Goal: Contribute content: Contribute content

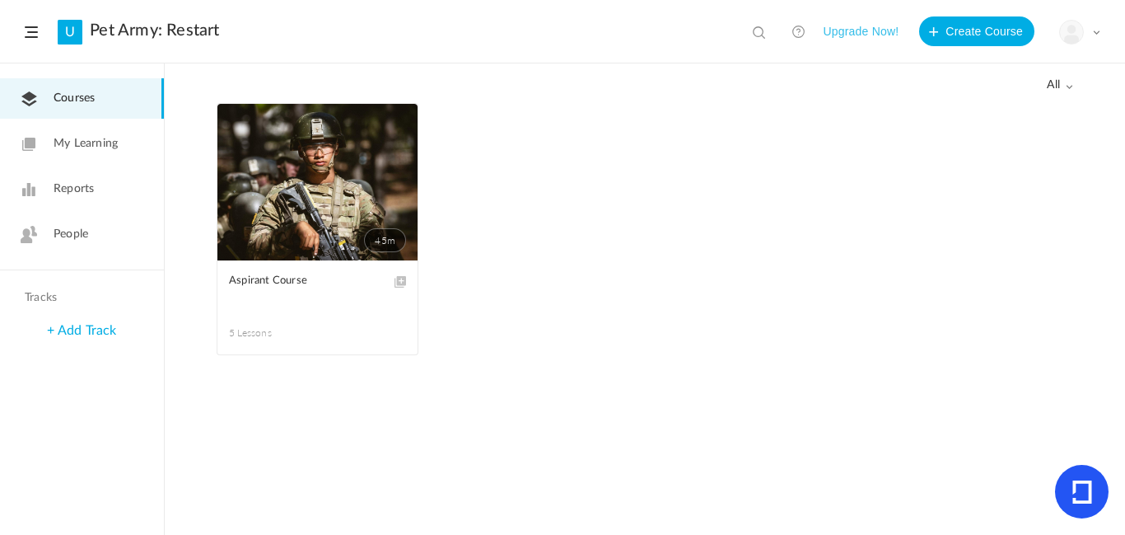
click at [1049, 80] on span "all" at bounding box center [1060, 85] width 26 height 14
click at [1017, 142] on link "Drafts" at bounding box center [995, 151] width 155 height 30
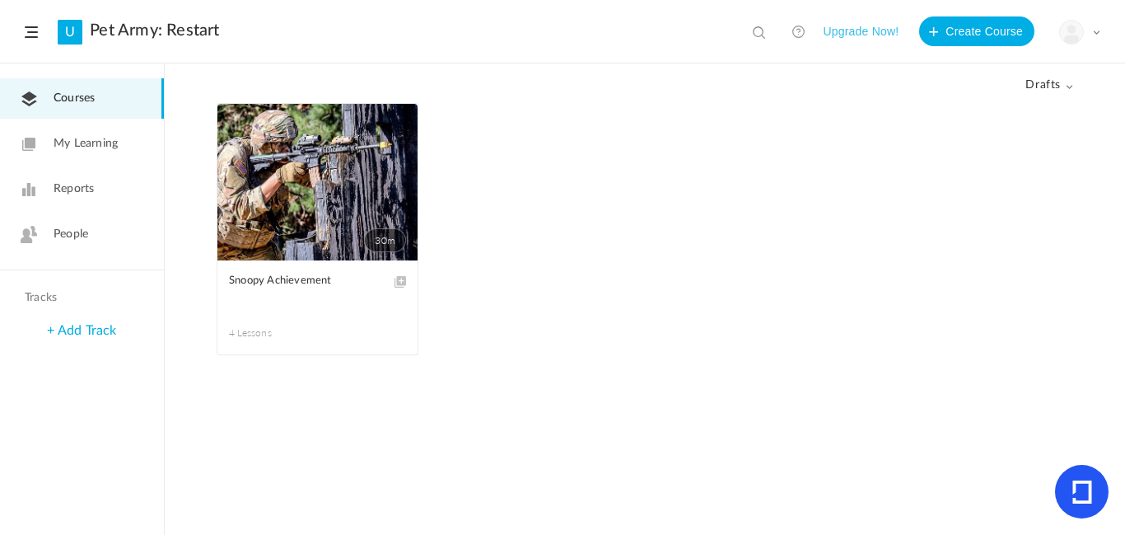
click at [310, 178] on link "30m" at bounding box center [317, 182] width 200 height 157
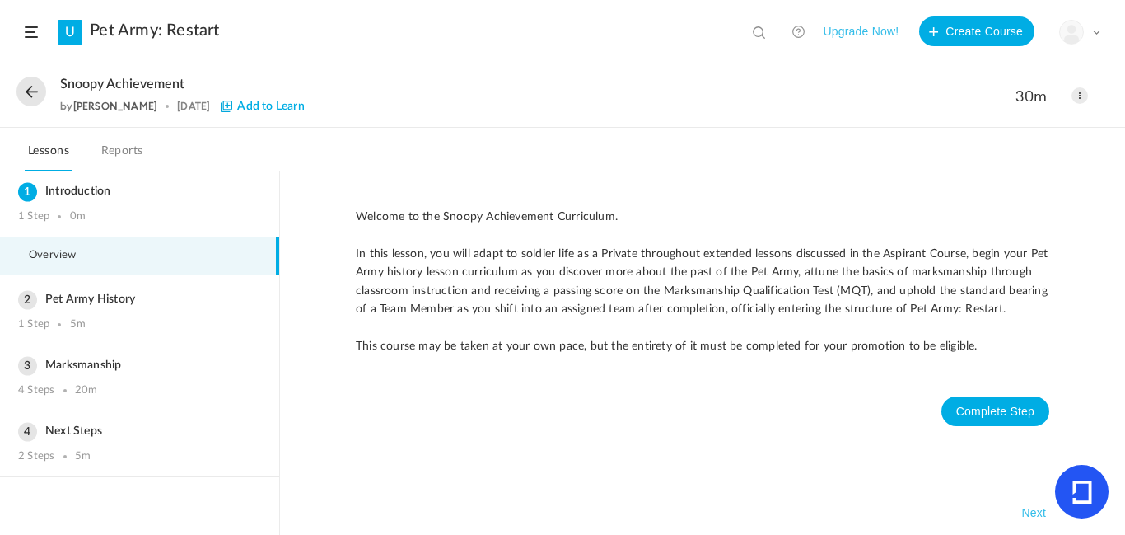
click at [1079, 93] on span at bounding box center [1080, 95] width 16 height 16
click at [1036, 122] on link "Edit" at bounding box center [1010, 132] width 155 height 30
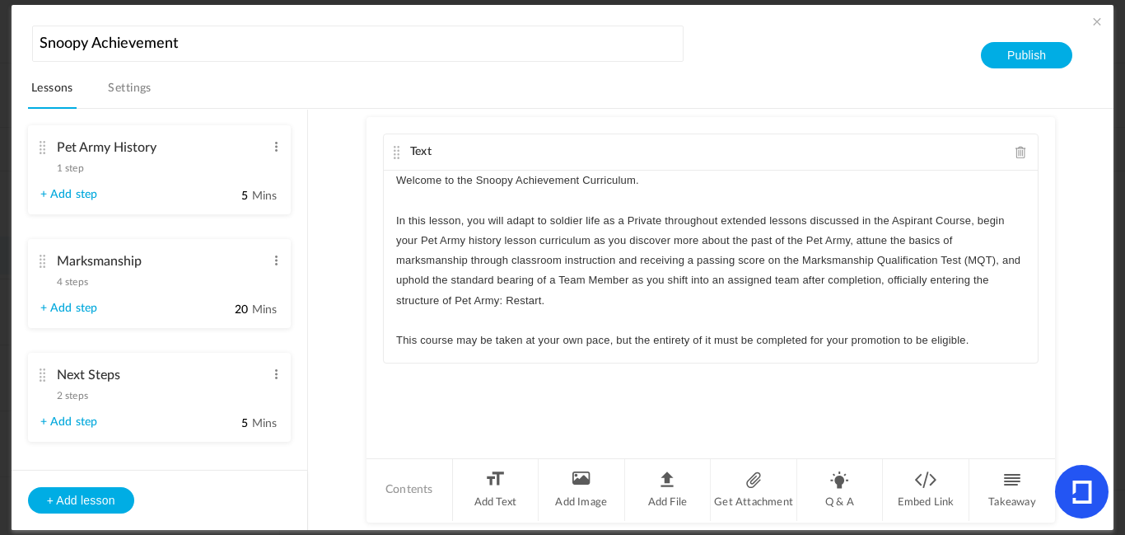
scroll to position [205, 0]
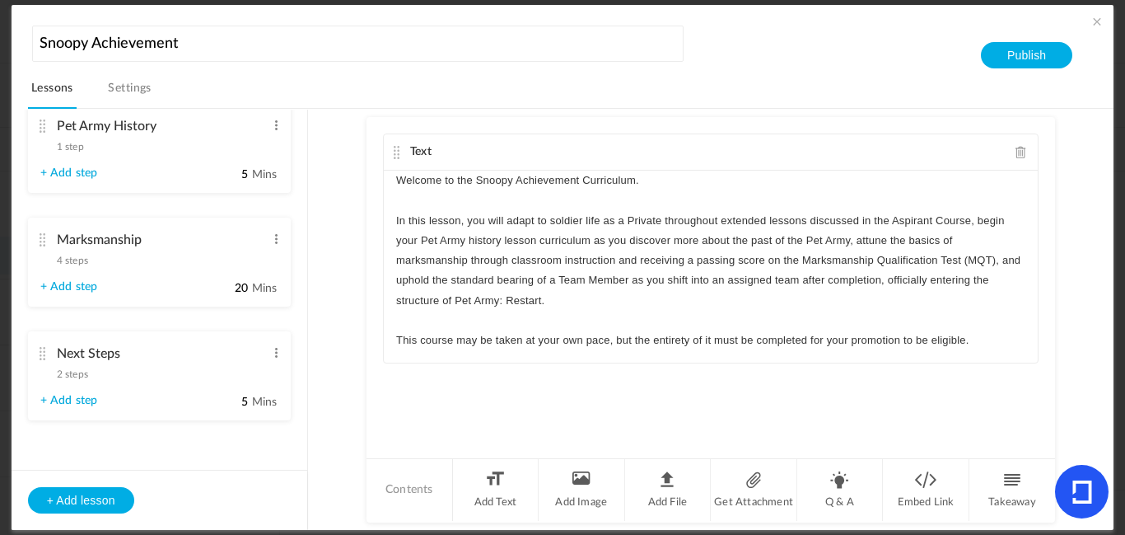
click at [44, 233] on cite at bounding box center [43, 239] width 12 height 13
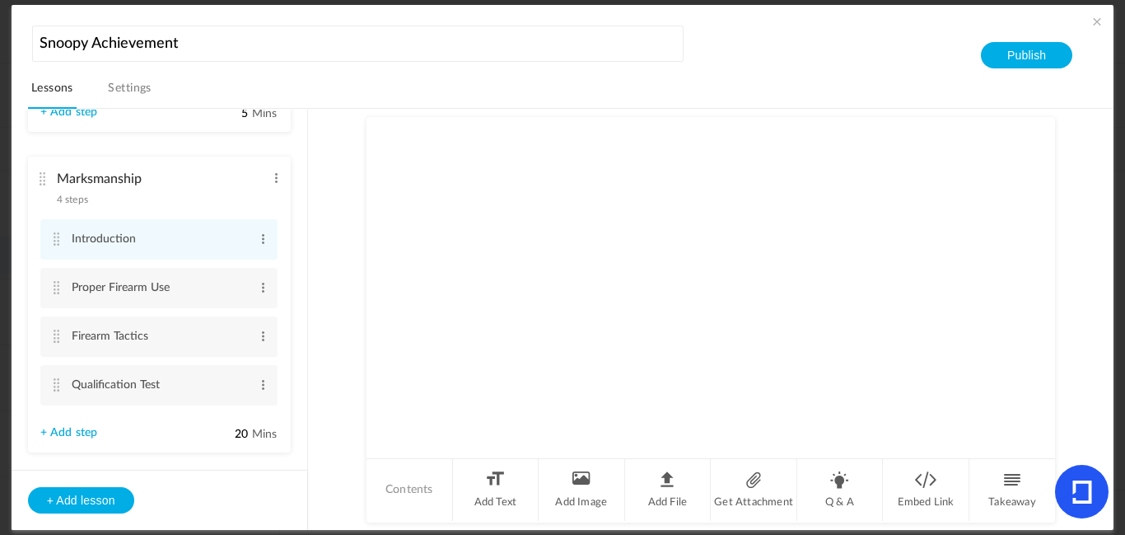
scroll to position [144, 0]
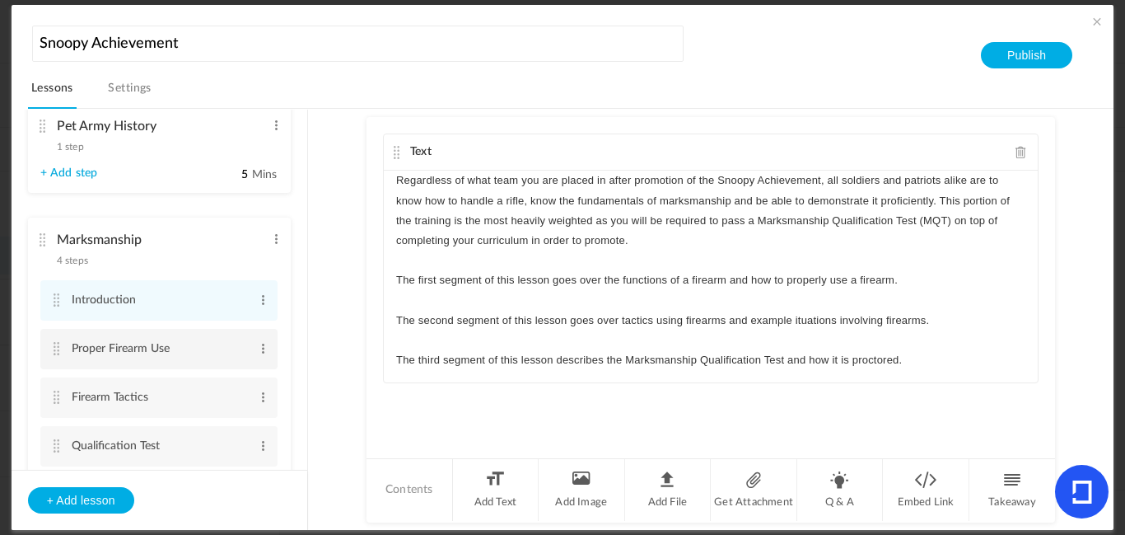
click at [53, 344] on cite at bounding box center [57, 348] width 12 height 13
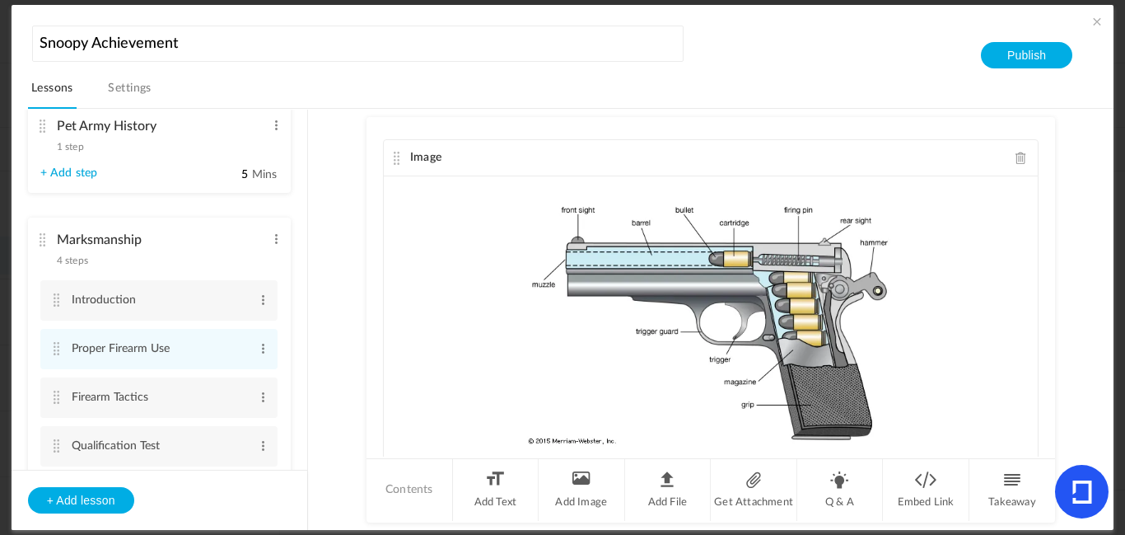
scroll to position [184, 0]
click at [58, 292] on li "Introduction Edit Delete" at bounding box center [158, 300] width 237 height 40
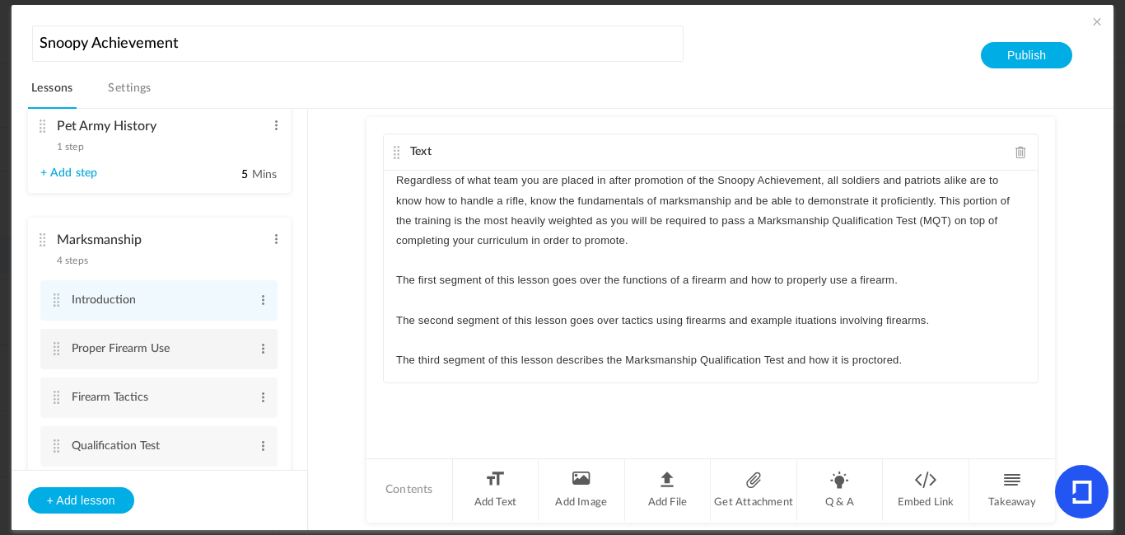
click at [57, 347] on cite at bounding box center [57, 348] width 12 height 13
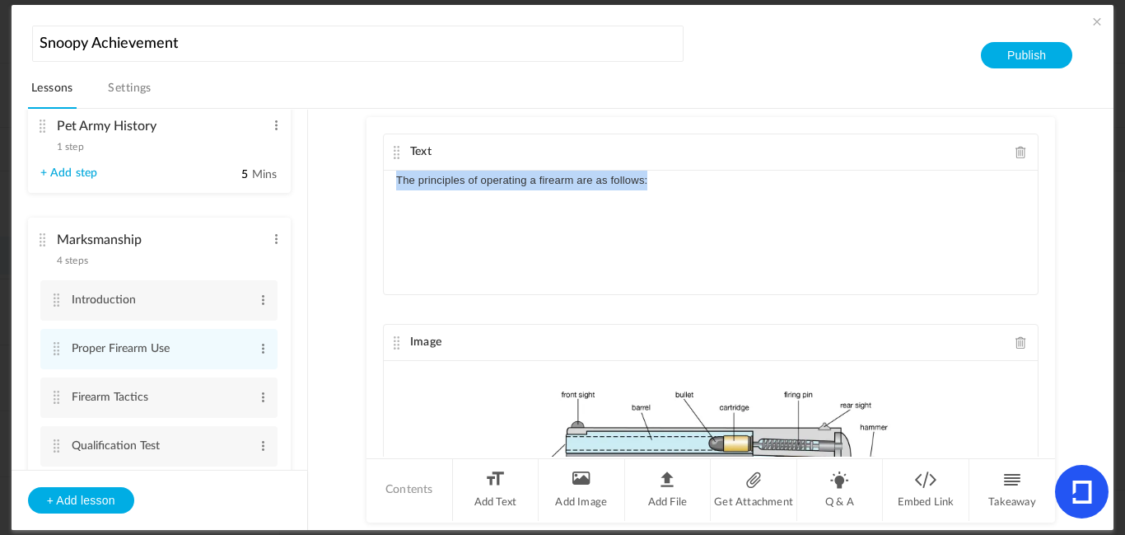
drag, startPoint x: 673, startPoint y: 188, endPoint x: 392, endPoint y: 179, distance: 281.1
click at [392, 179] on div "The principles of operating a firearm are as follows:" at bounding box center [711, 233] width 654 height 124
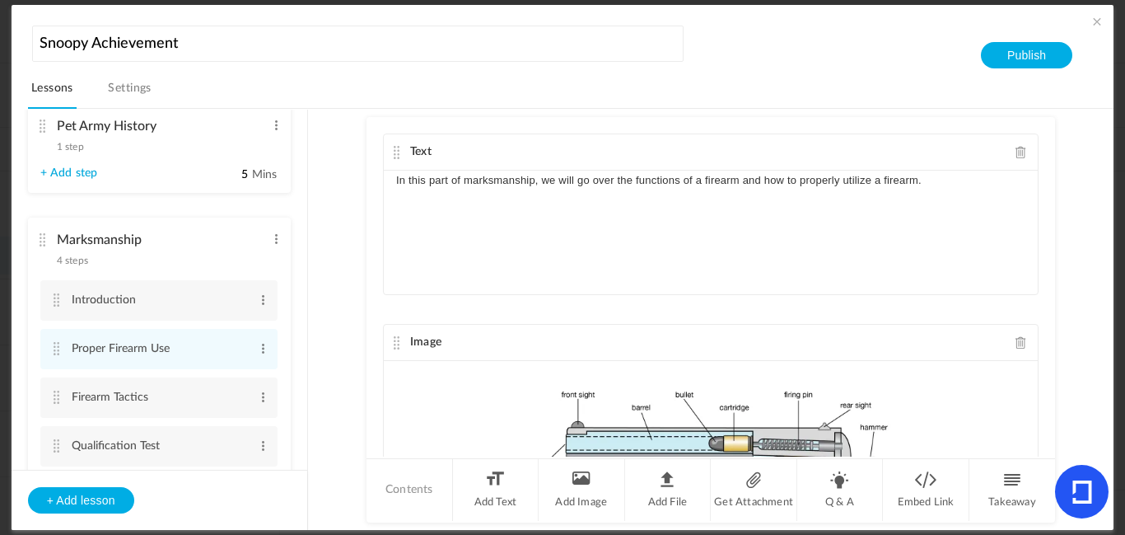
click at [858, 180] on p "In this part of marksmanship, we will go over the functions of a firearm and ho…" at bounding box center [710, 181] width 629 height 20
click at [840, 182] on p "In this part of marksmanship, we will go over the functions of a firearm and ho…" at bounding box center [710, 181] width 629 height 20
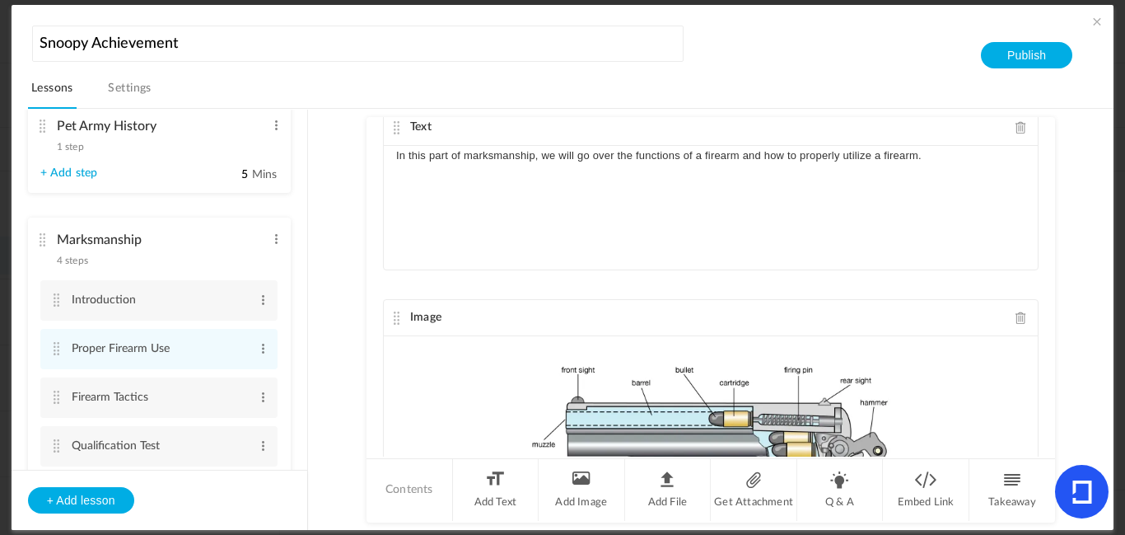
scroll to position [22, 0]
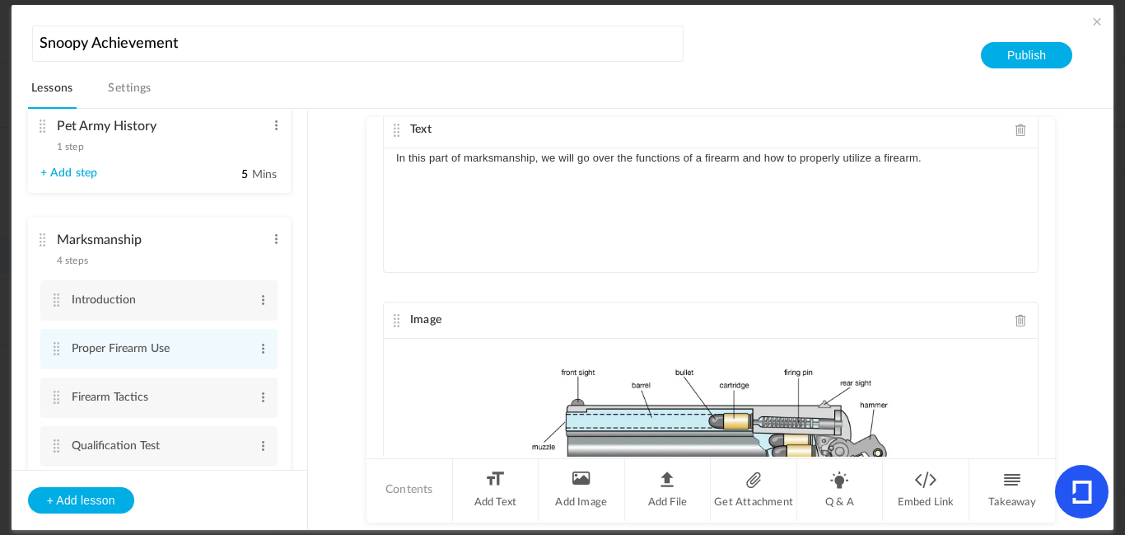
click at [962, 164] on p "In this part of marksmanship, we will go over the functions of a firearm and ho…" at bounding box center [710, 158] width 629 height 20
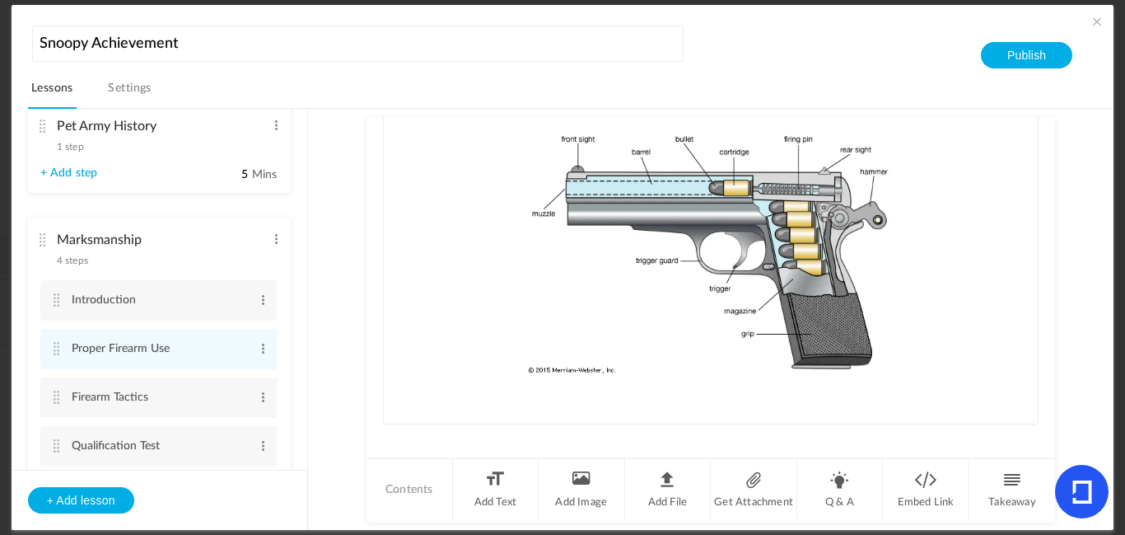
scroll to position [269, 0]
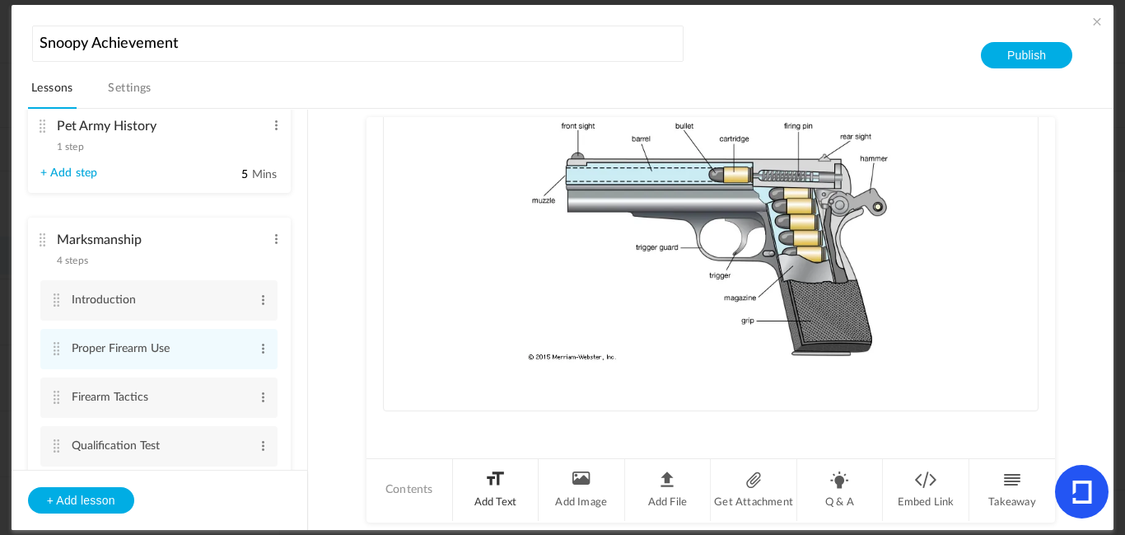
click at [483, 496] on li "Add Text" at bounding box center [496, 490] width 87 height 62
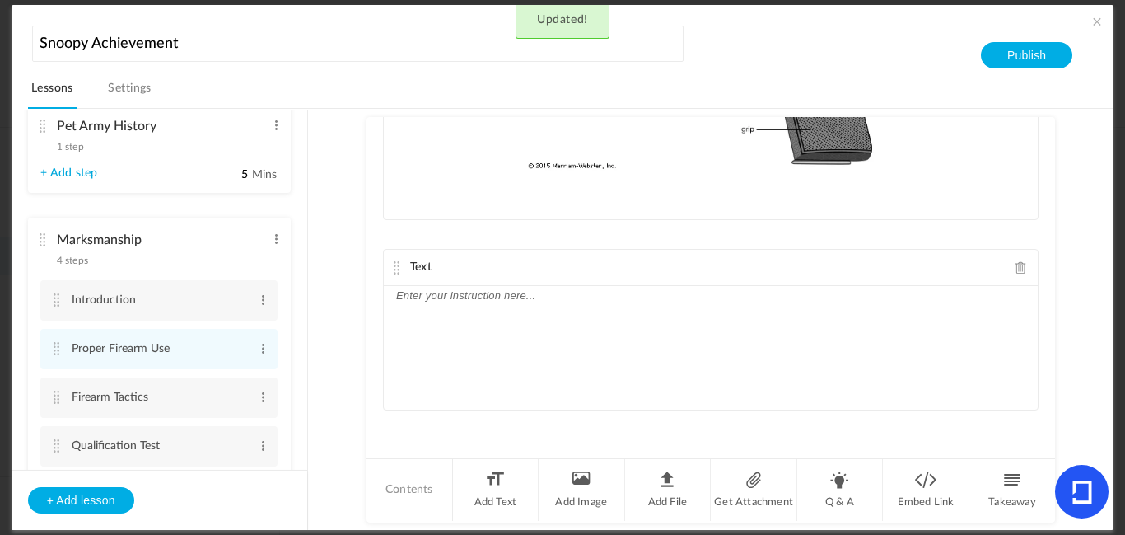
click at [492, 379] on div at bounding box center [711, 348] width 654 height 124
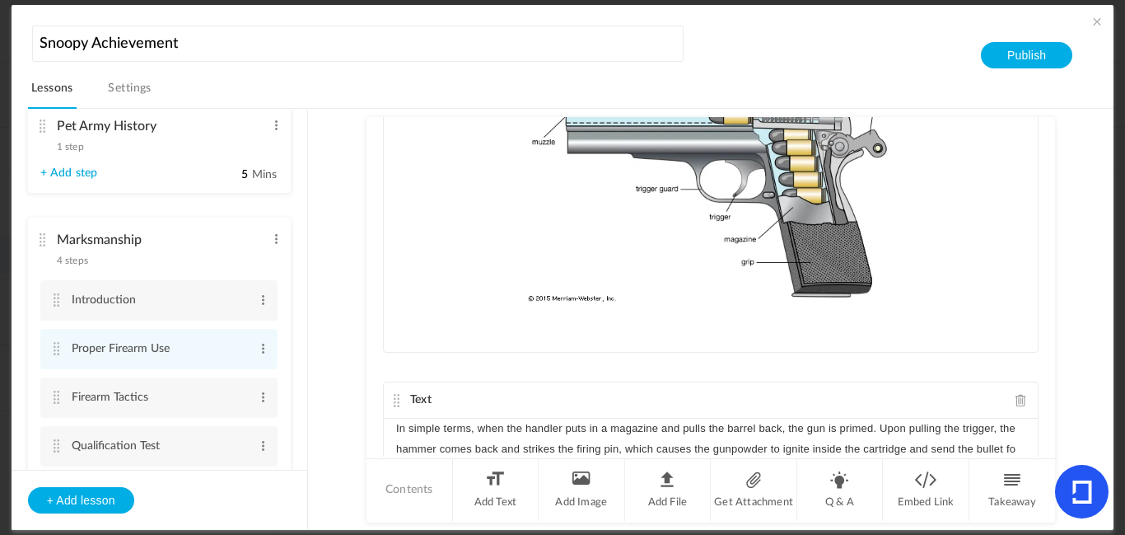
scroll to position [347, 0]
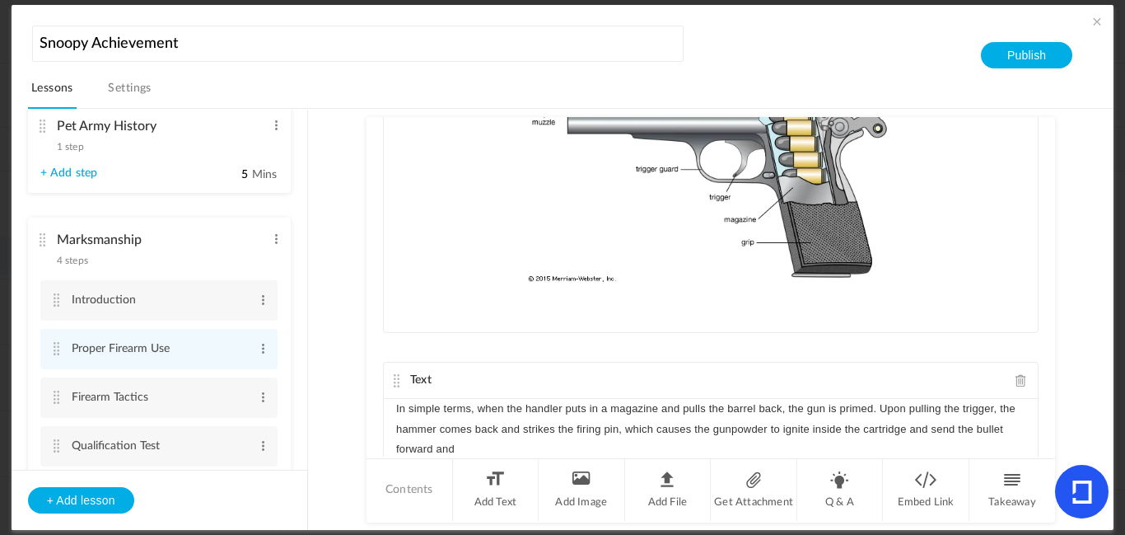
click at [935, 434] on p "In simple terms, when the handler puts in a magazine and pulls the barrel back,…" at bounding box center [710, 429] width 629 height 60
click at [938, 432] on p "In simple terms, when the handler puts in a magazine and pulls the barrel back,…" at bounding box center [710, 429] width 629 height 60
click at [886, 445] on p "In simple terms, when the handler puts in a magazine and pulls the barrel back,…" at bounding box center [710, 429] width 629 height 60
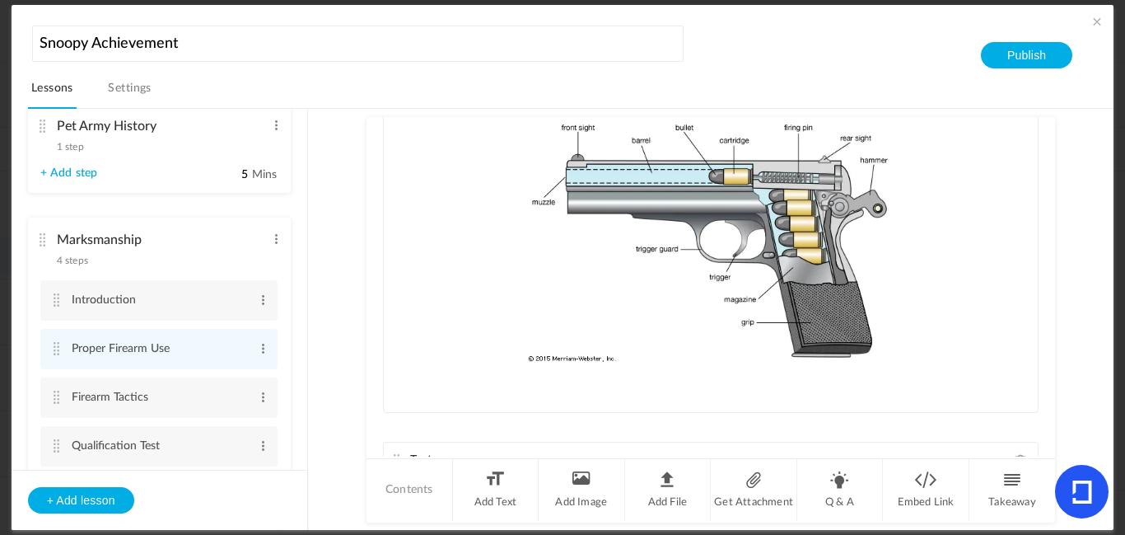
scroll to position [459, 0]
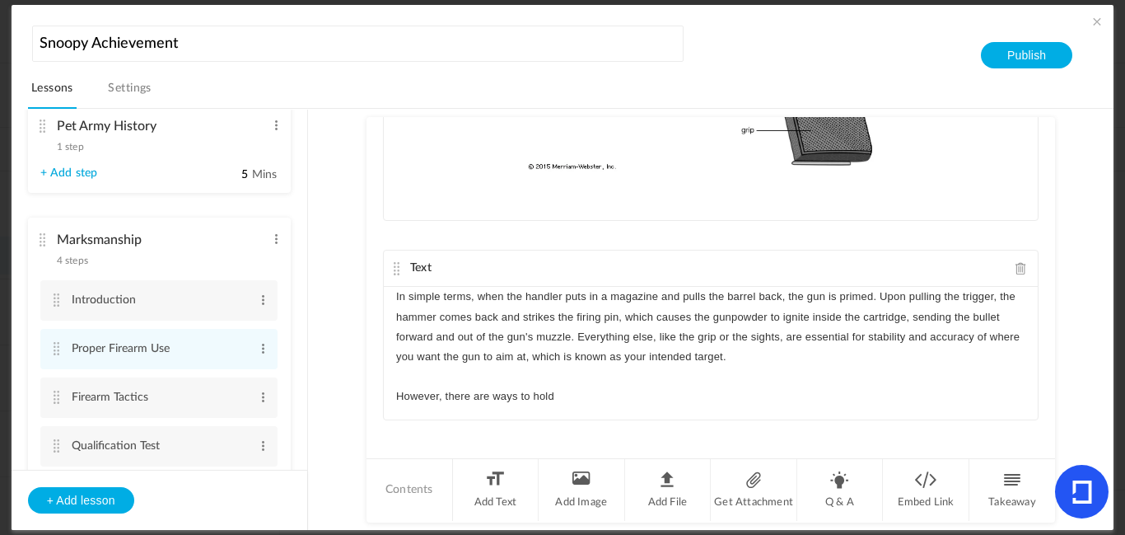
click at [492, 398] on p "However, there are ways to hold" at bounding box center [710, 396] width 629 height 20
click at [665, 401] on p "However, there are proper ways to hold" at bounding box center [710, 396] width 629 height 20
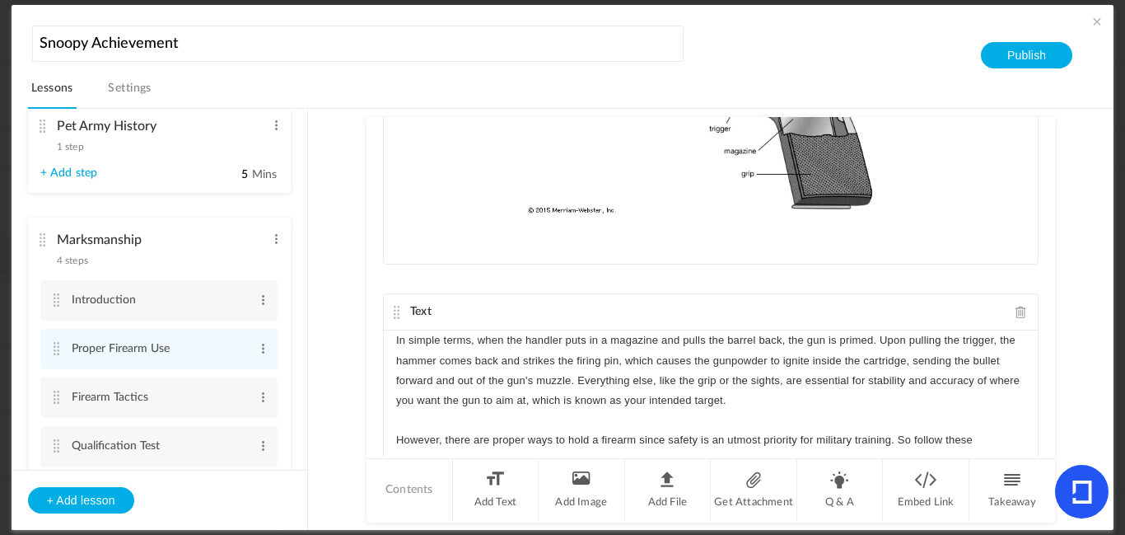
scroll to position [527, 0]
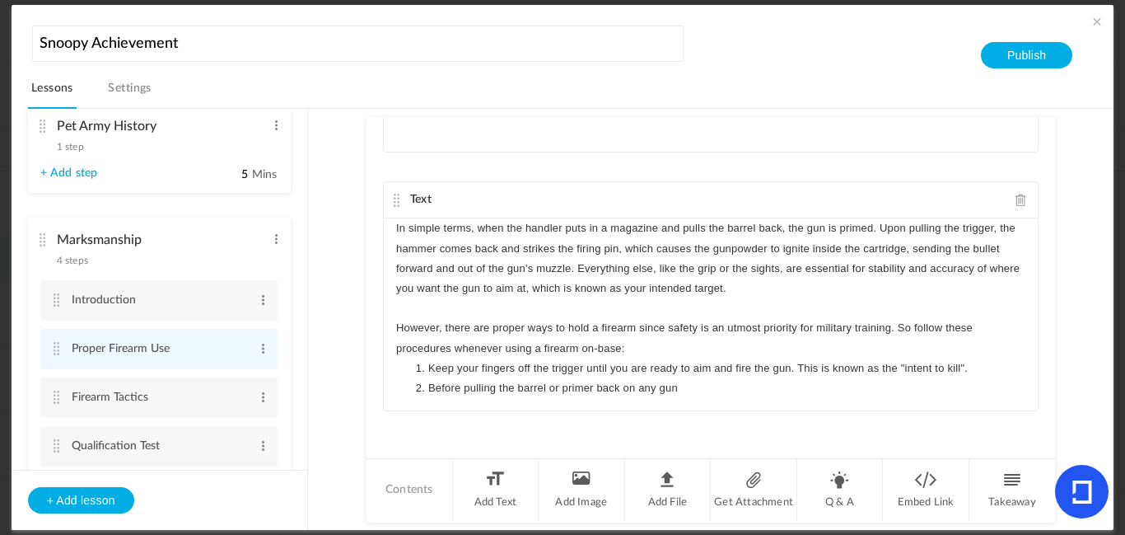
click at [559, 388] on li "Before pulling the barrel or primer back on any gun" at bounding box center [719, 388] width 614 height 20
click at [539, 391] on li "Before pulling the barrel or primer back on any gun" at bounding box center [719, 388] width 614 height 20
click at [830, 385] on li "Before pulling the barrel, hammer or primer back on any gun" at bounding box center [719, 388] width 614 height 20
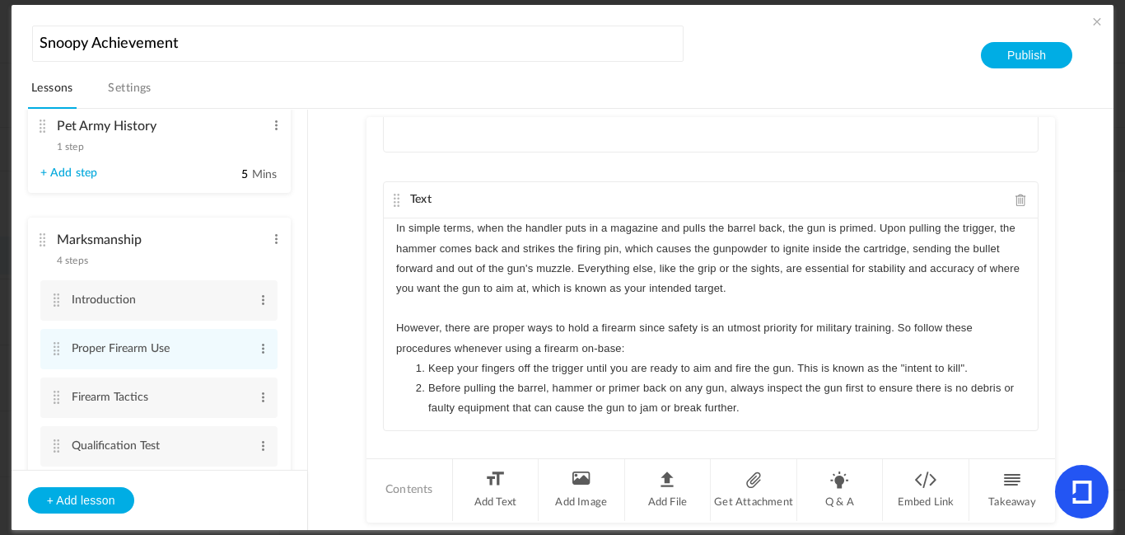
click at [427, 371] on li "Keep your fingers off the trigger until you are ready to aim and fire the gun. …" at bounding box center [719, 368] width 614 height 20
click at [981, 363] on li "Keep your fingers off the trigger until you are ready to aim and fire the gun. …" at bounding box center [719, 368] width 614 height 20
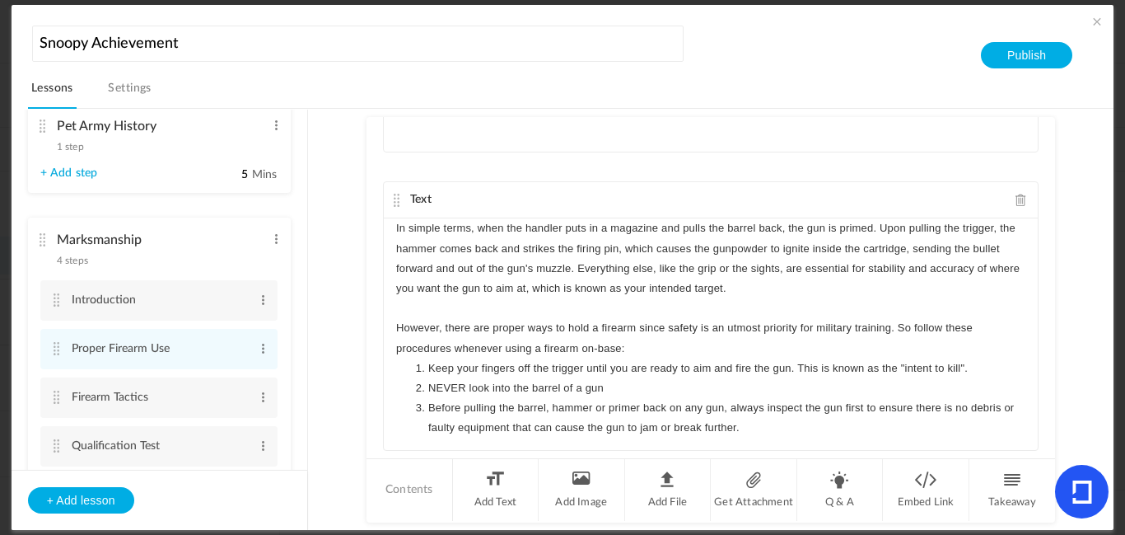
click at [554, 382] on li "NEVER look into the barrel of a gun" at bounding box center [719, 388] width 614 height 20
click at [484, 389] on li "NEVER look into the muzzle of a gun" at bounding box center [719, 388] width 614 height 20
click at [466, 385] on li "NEVER look into the muzzle of a gun" at bounding box center [719, 388] width 614 height 20
click at [671, 393] on li "NEVER directly look into the muzzle of a gun" at bounding box center [719, 388] width 614 height 20
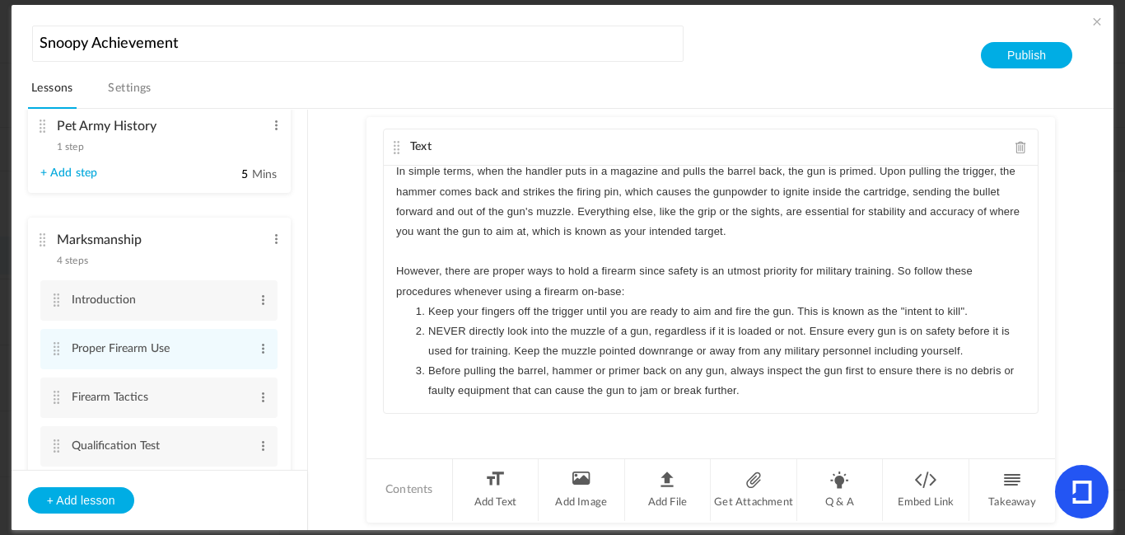
scroll to position [582, 0]
click at [779, 391] on li "Before pulling the barrel, hammer or primer back on any gun, always inspect the…" at bounding box center [719, 378] width 614 height 40
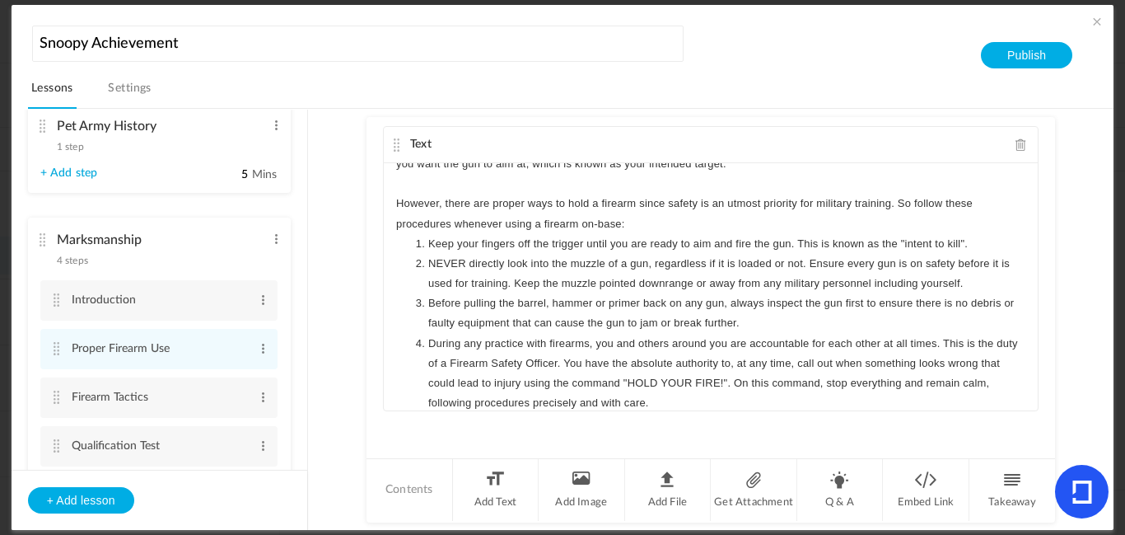
scroll to position [84, 0]
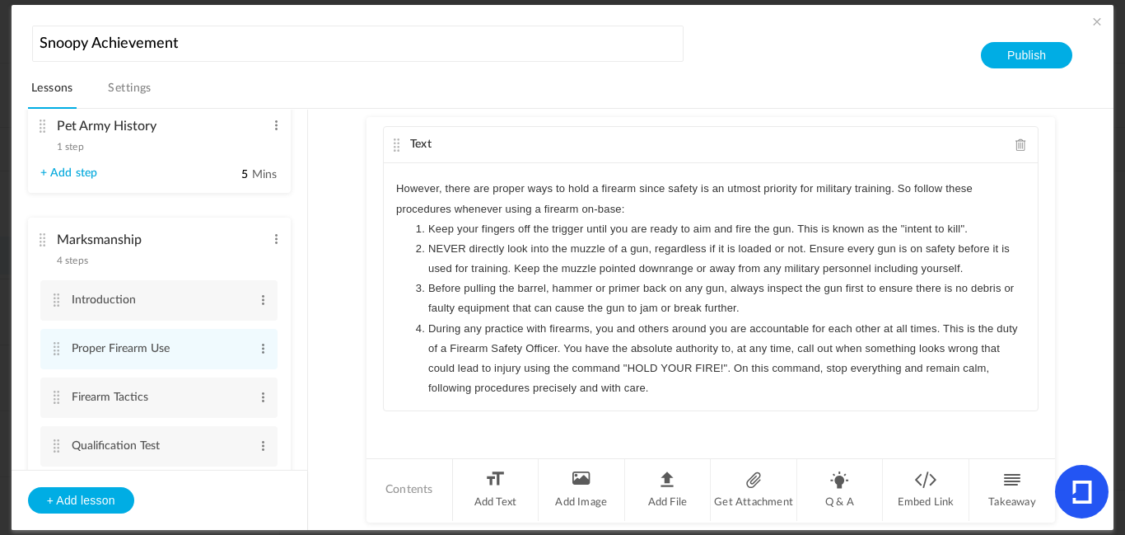
click at [830, 444] on div "Text In this part of marksmanship, we will go over the functions of a firearm a…" at bounding box center [711, 286] width 689 height 339
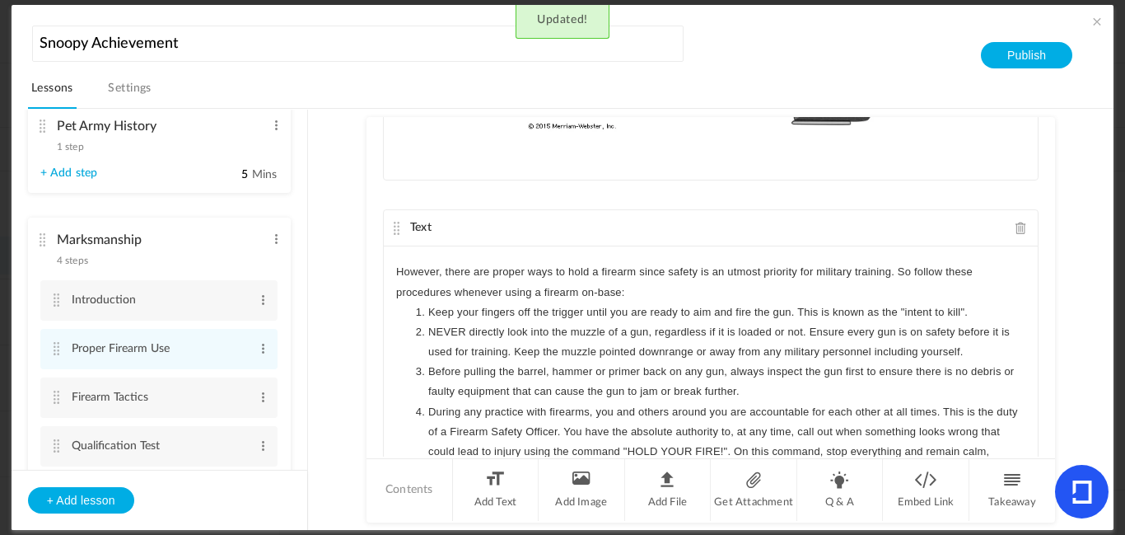
scroll to position [582, 0]
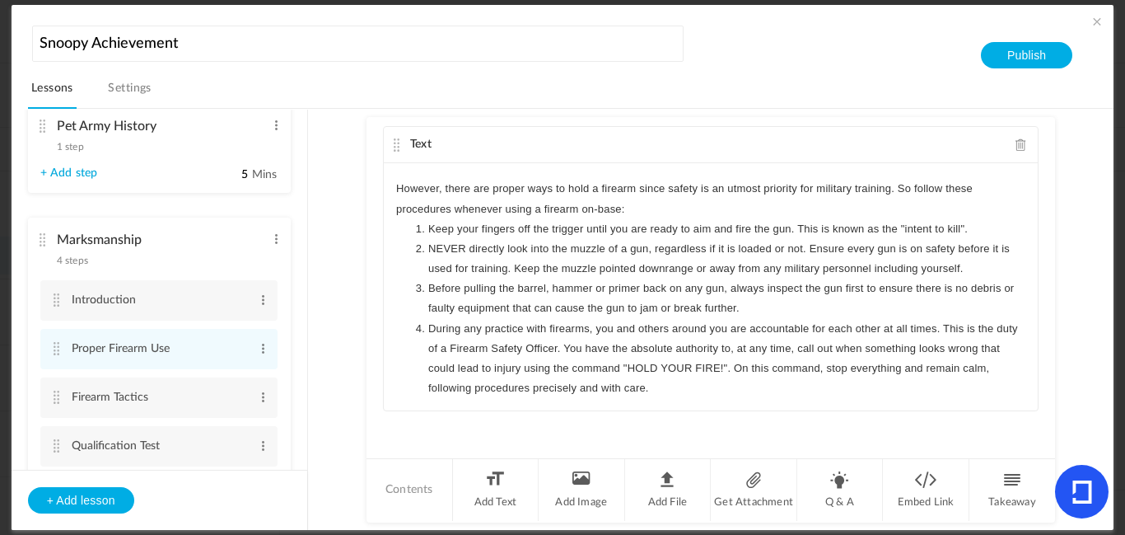
click at [800, 389] on li "During any practice with firearms, you and others around you are accountable fo…" at bounding box center [719, 359] width 614 height 80
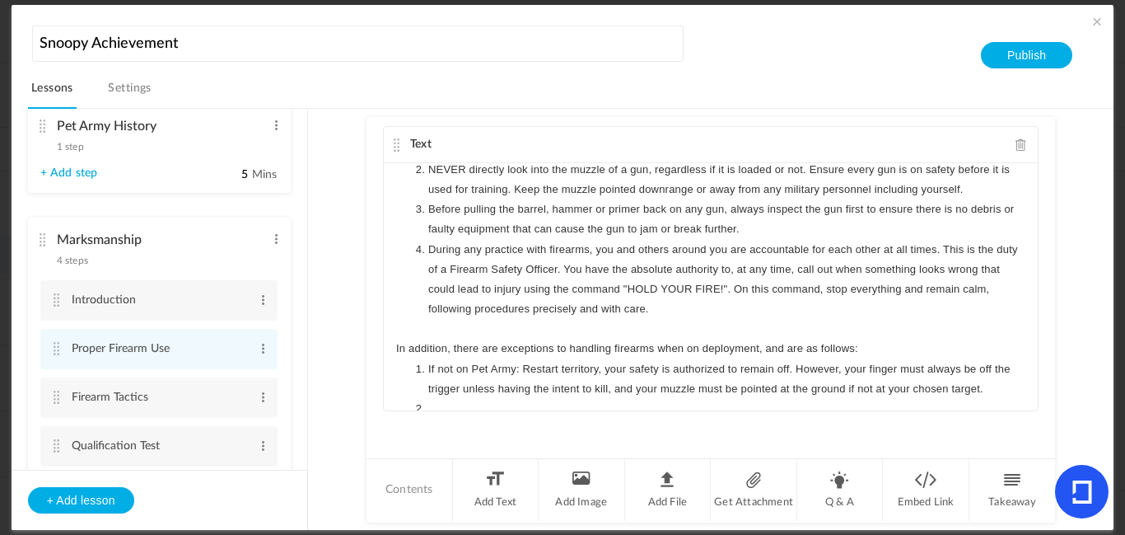
scroll to position [184, 0]
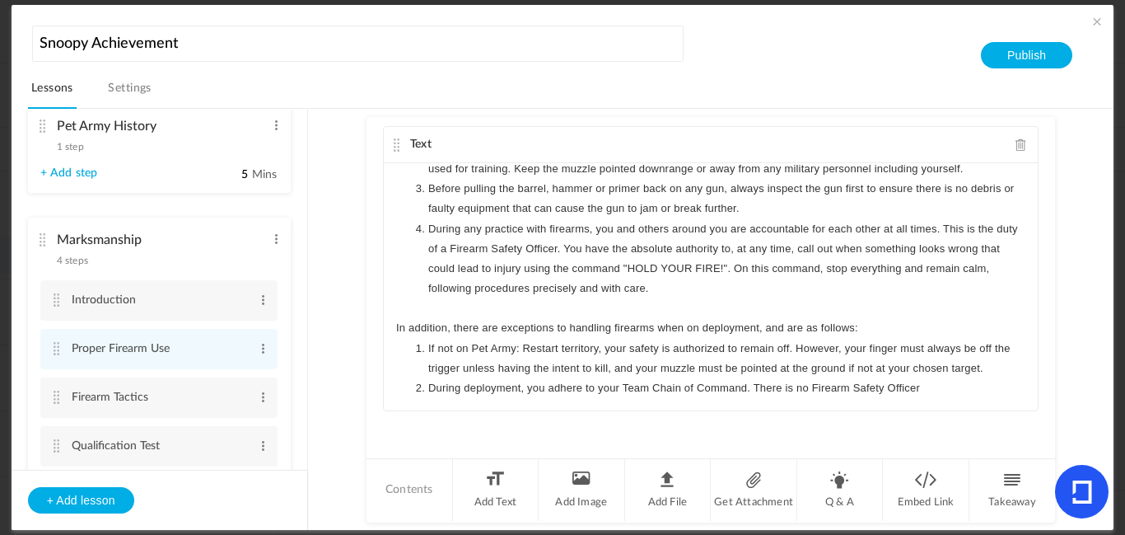
click at [582, 253] on li "During any practice with firearms, you and others around you are accountable fo…" at bounding box center [719, 259] width 614 height 80
click at [933, 389] on li "During deployment, you adhere to your Team Chain of Command. There is no Firear…" at bounding box center [719, 388] width 614 height 20
click at [582, 248] on li "During any practice with firearms, you and others around you are accountable fo…" at bounding box center [719, 259] width 614 height 80
click at [929, 400] on div "In simple terms, when the handler puts in a magazine and pulls the barrel back,…" at bounding box center [711, 286] width 654 height 247
click at [804, 385] on li "During deployment, you adhere to your Team Chain of Command. There is no Firear…" at bounding box center [719, 388] width 614 height 20
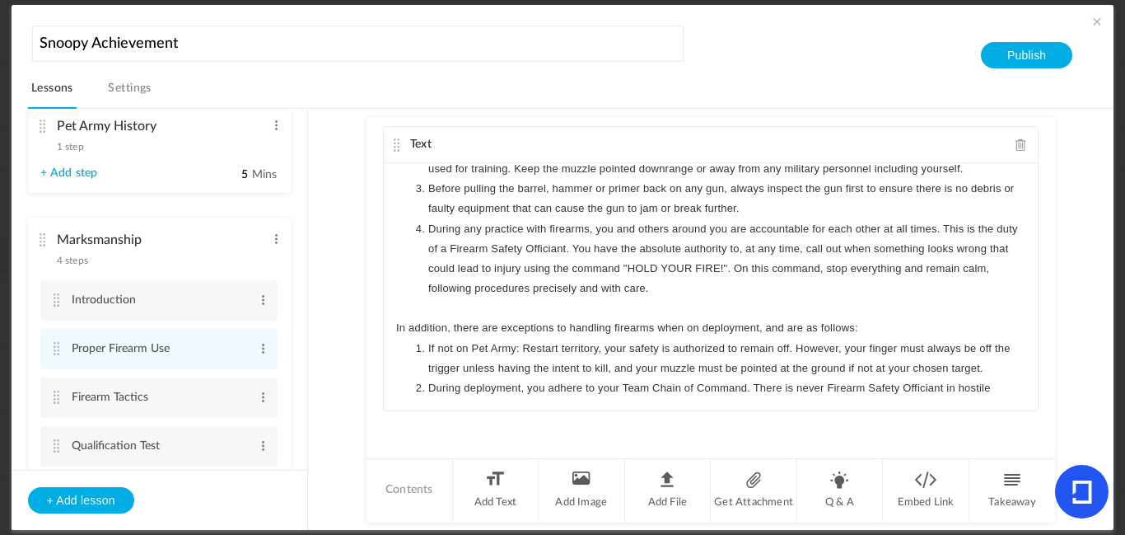
click at [793, 388] on li "During deployment, you adhere to your Team Chain of Command. There is never Fir…" at bounding box center [719, 388] width 614 height 20
click at [946, 391] on li "During deployment, you adhere to your Team Chain of Command. There is never Fir…" at bounding box center [719, 388] width 614 height 20
click at [999, 389] on li "During deployment, you adhere to your Team Chain of Command. There is never Fir…" at bounding box center [719, 388] width 614 height 20
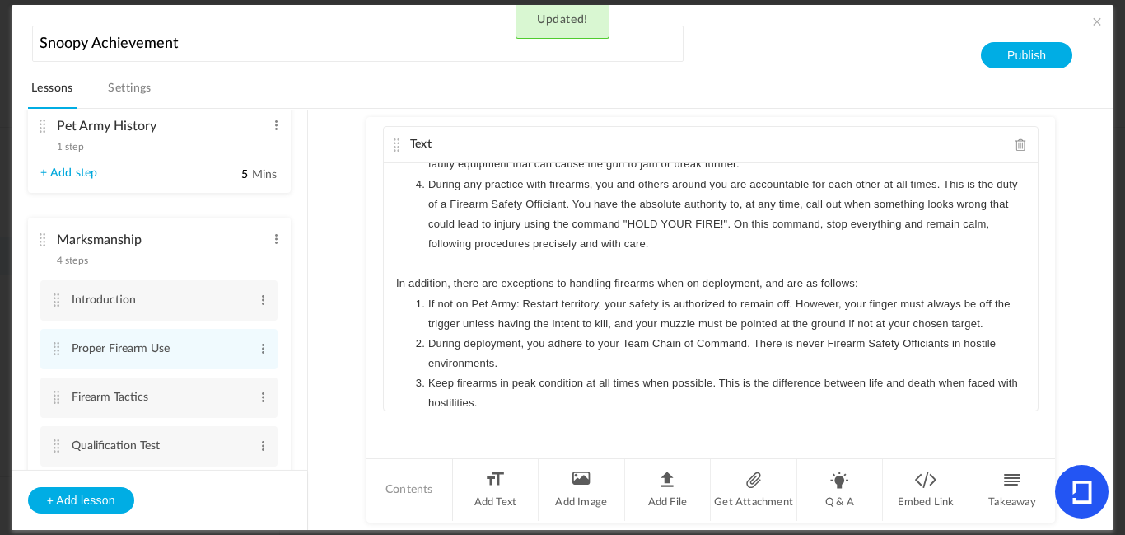
scroll to position [243, 0]
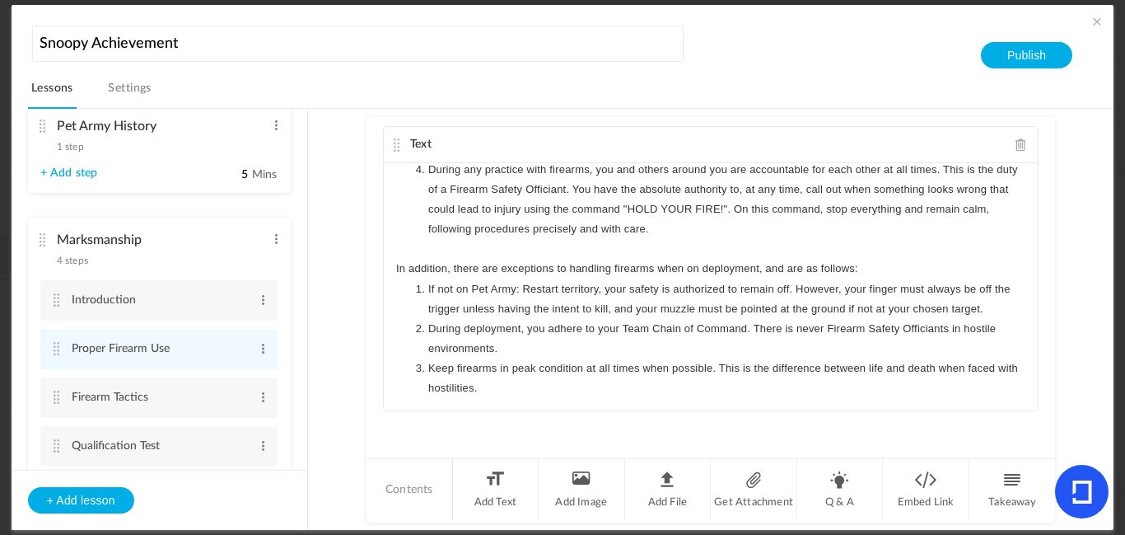
click at [1076, 378] on au-course-substep "Text In this part of marksmanship, we will go over the functions of a firearm a…" at bounding box center [711, 319] width 767 height 421
click at [852, 492] on li "Q & A" at bounding box center [840, 490] width 87 height 62
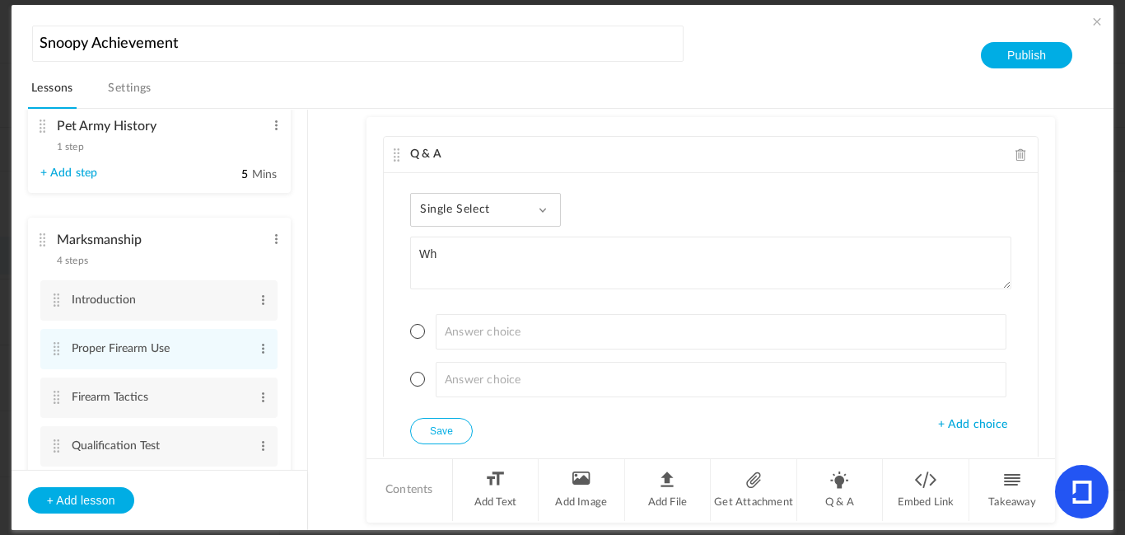
scroll to position [903, 0]
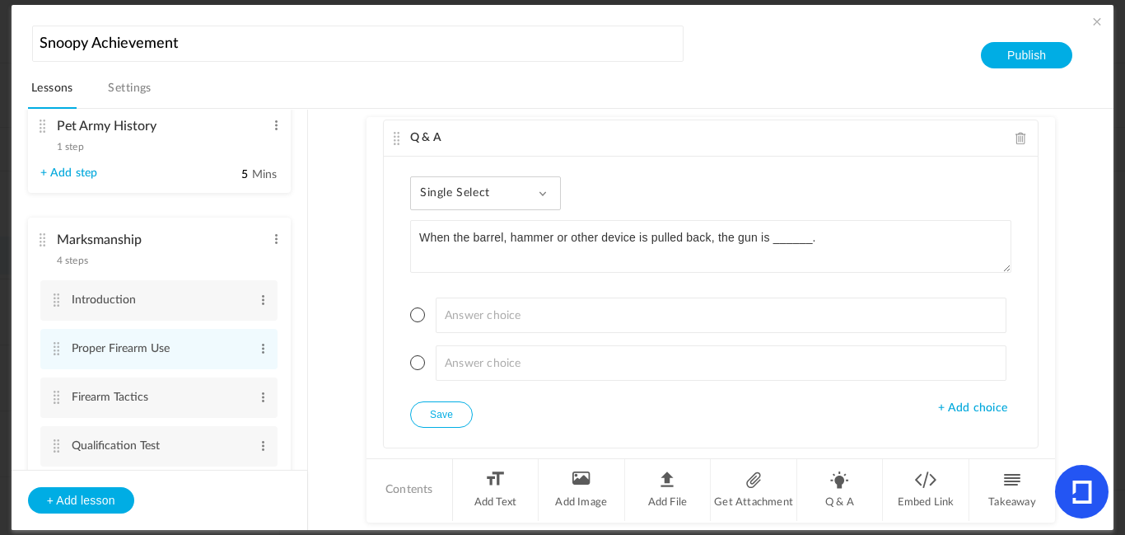
type textarea "When the barrel, hammer or other device is pulled back, the gun is ______."
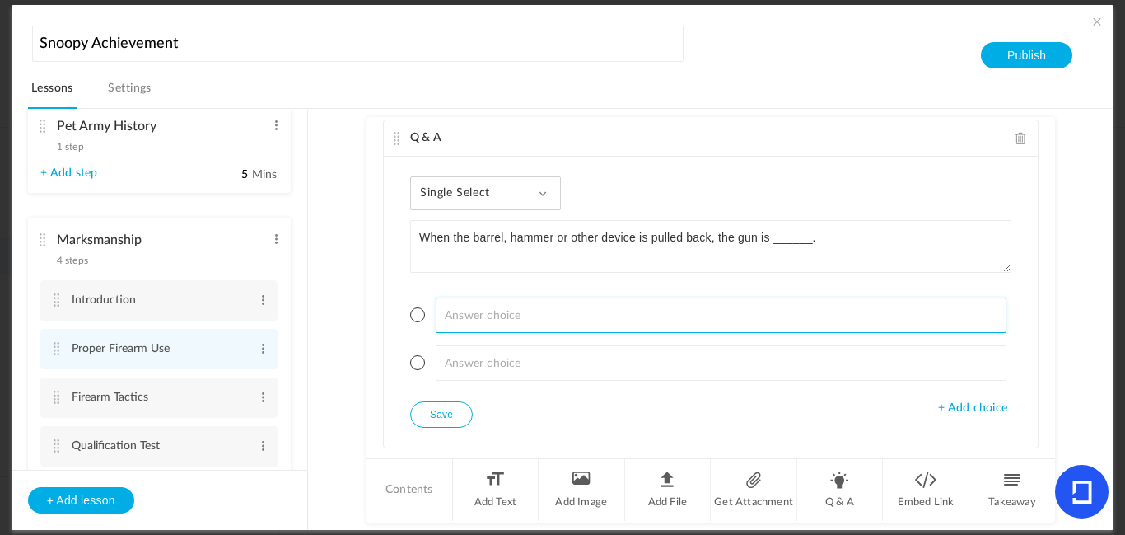
click at [839, 315] on input at bounding box center [722, 314] width 572 height 35
type input "Loaded"
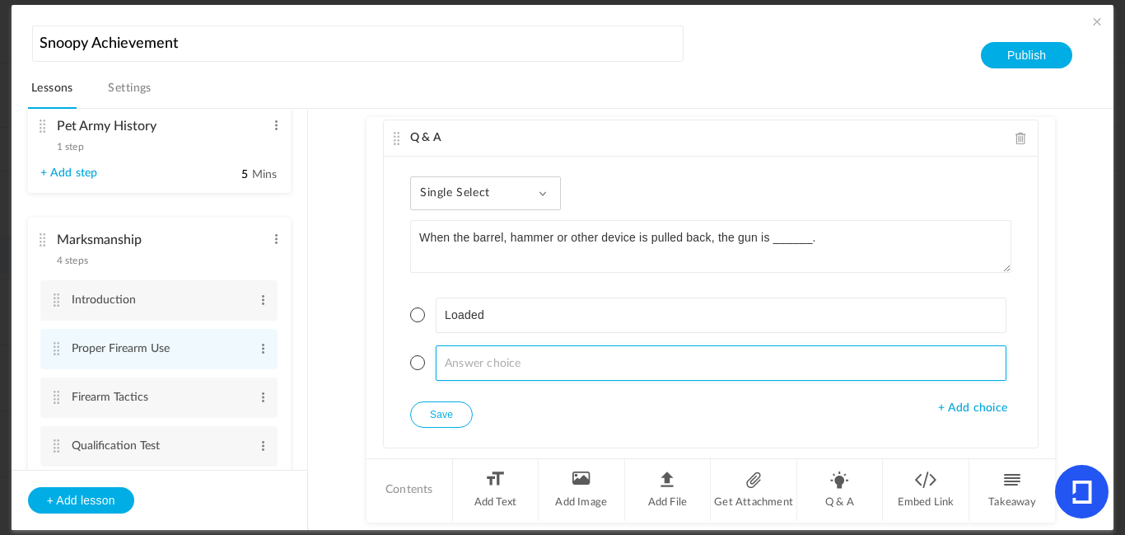
click at [724, 370] on input at bounding box center [722, 362] width 572 height 35
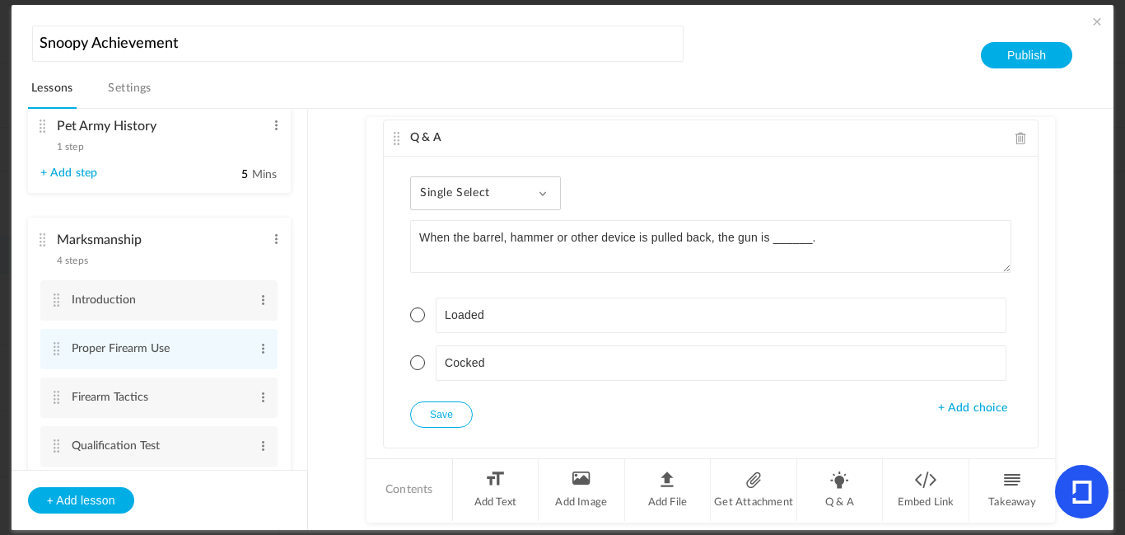
click at [938, 401] on span "+ Add choice" at bounding box center [972, 408] width 69 height 14
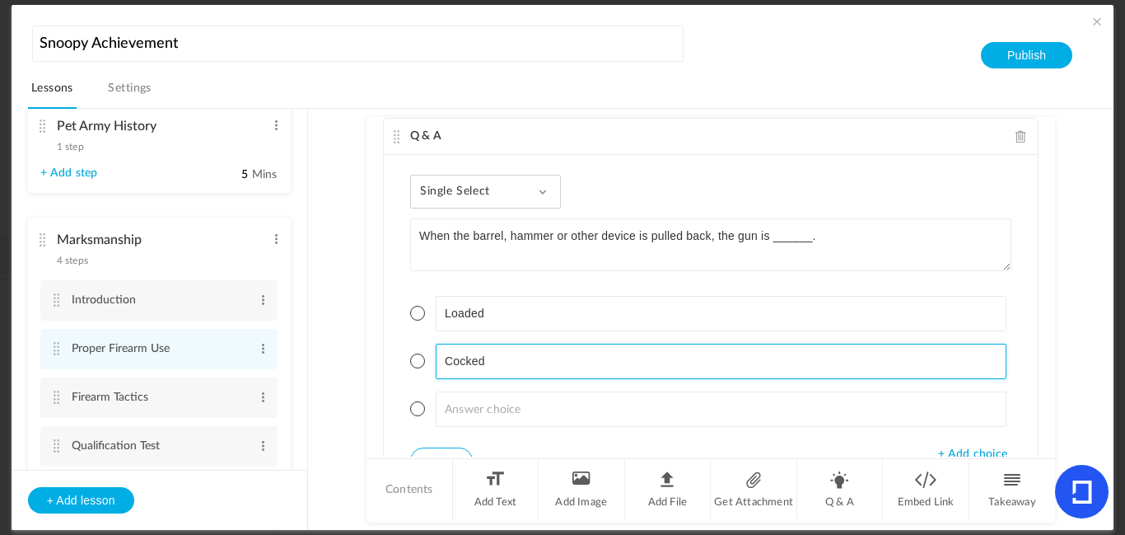
click at [866, 359] on input "Cocked" at bounding box center [722, 361] width 572 height 35
type input "C"
type input "Primed"
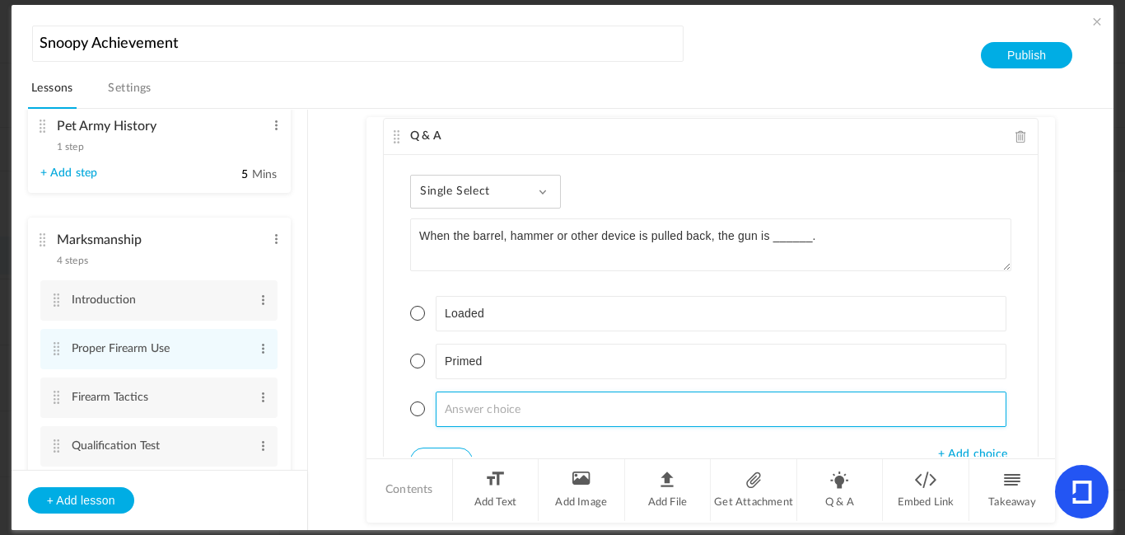
click at [786, 404] on input at bounding box center [722, 408] width 572 height 35
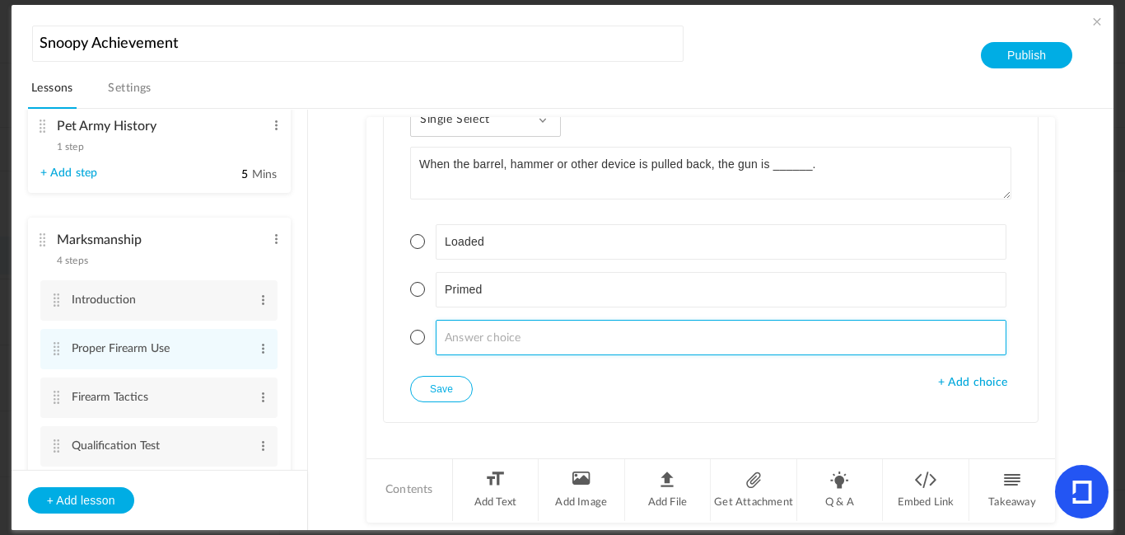
scroll to position [983, 0]
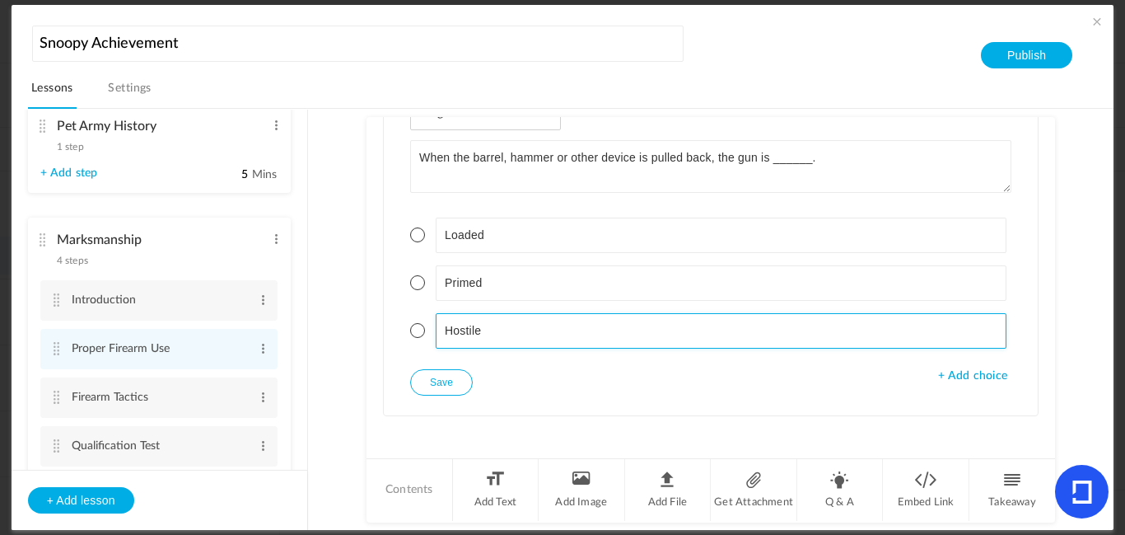
type input "Hostile"
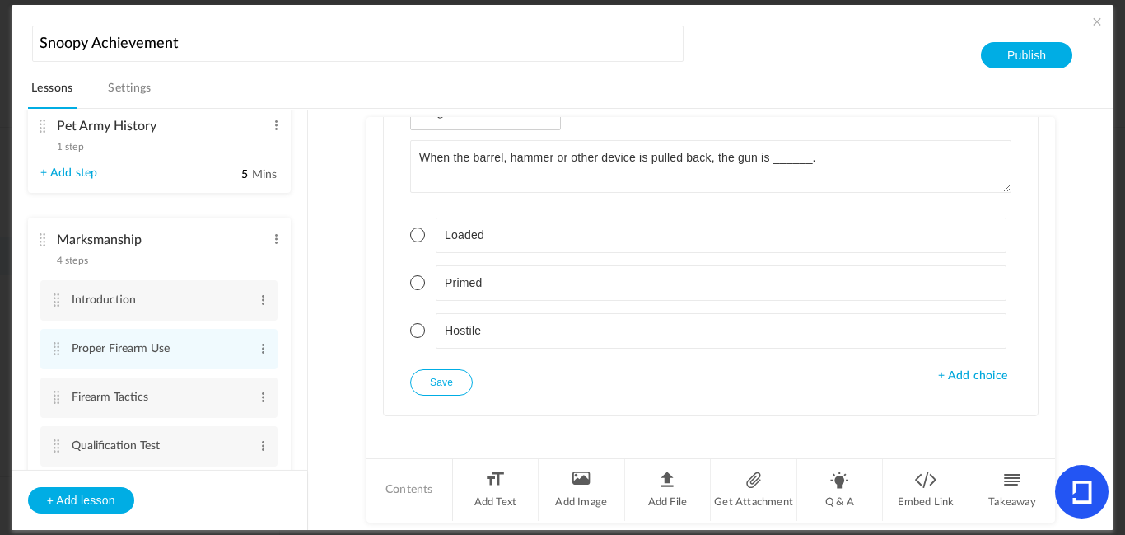
click at [942, 372] on span "+ Add choice" at bounding box center [972, 376] width 69 height 14
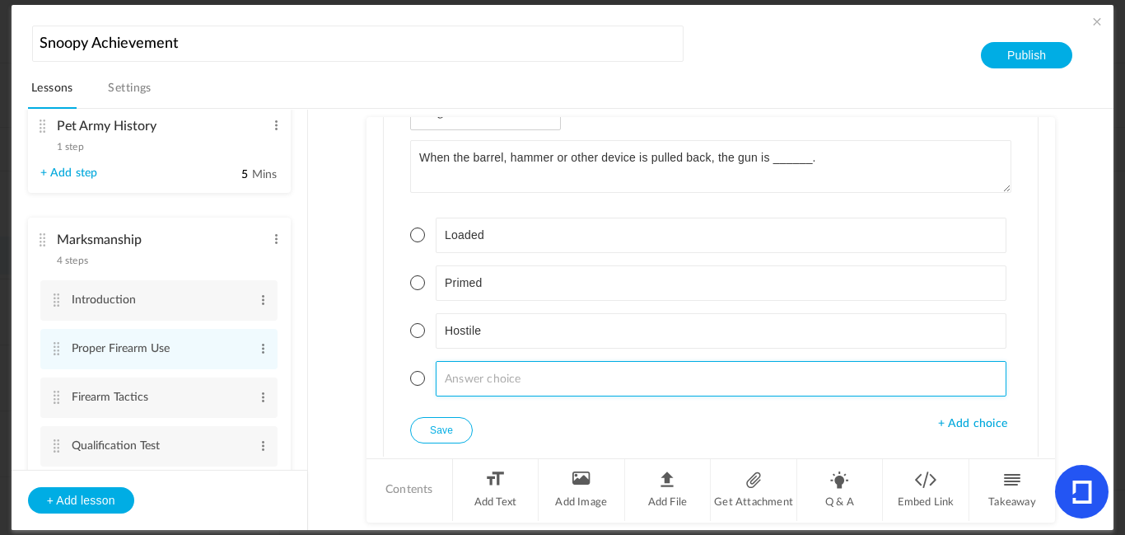
click at [855, 385] on input at bounding box center [722, 378] width 572 height 35
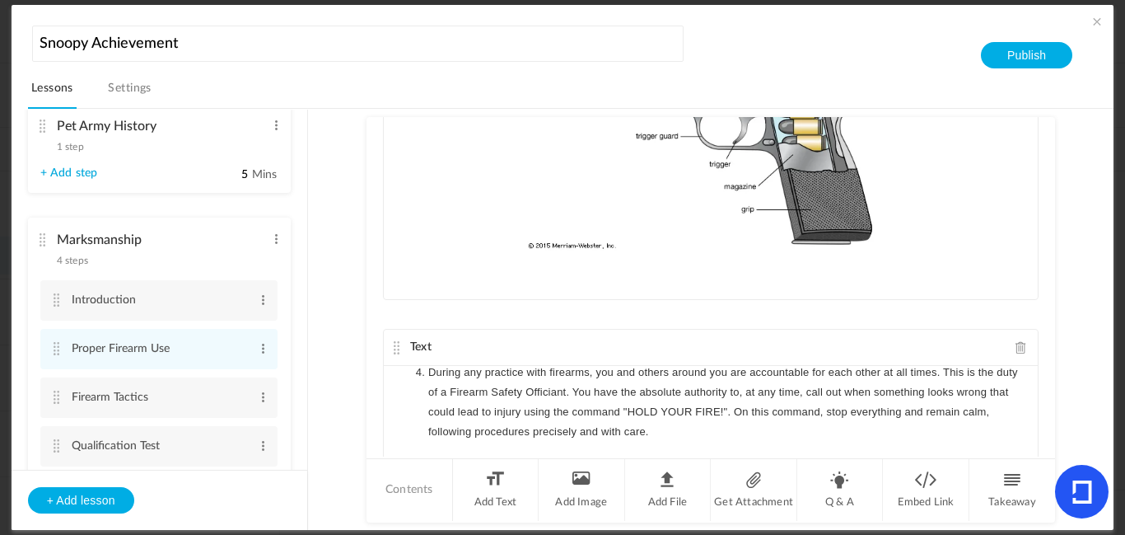
scroll to position [1036, 0]
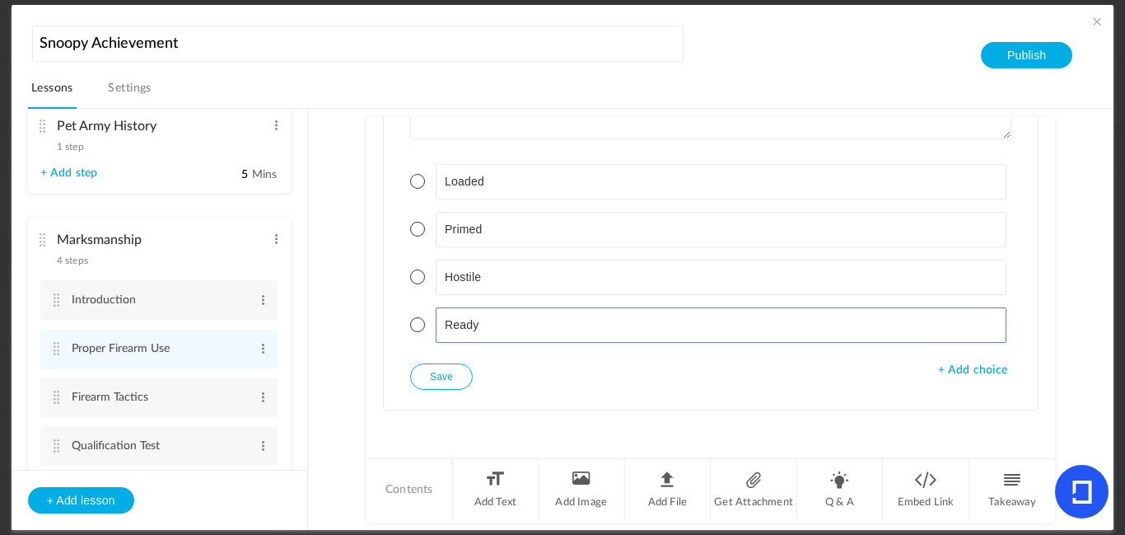
type input "Ready"
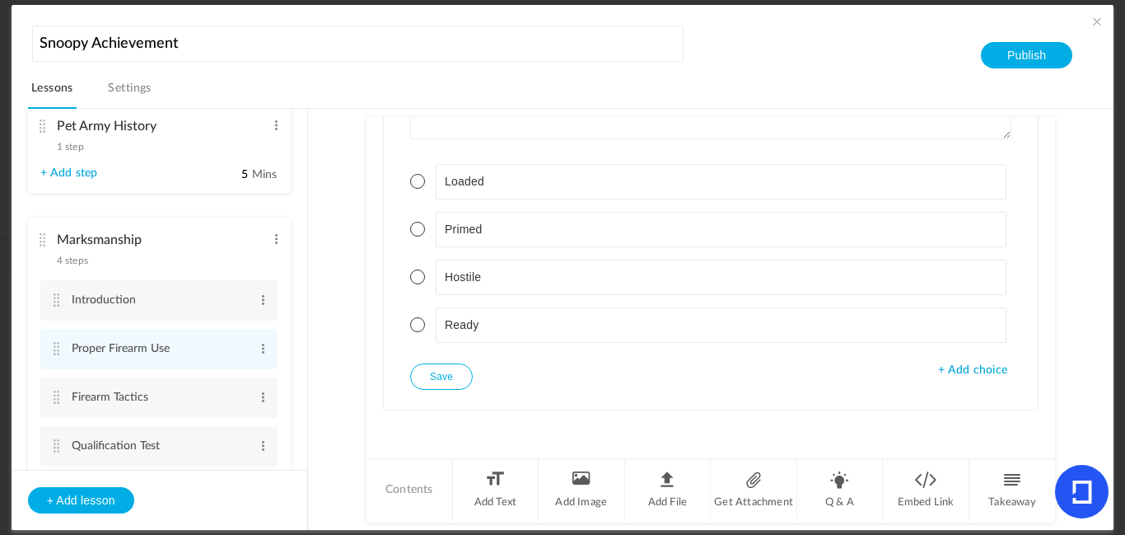
click at [852, 375] on div "Single Select Single Select Multi Select True or False Paragraph Answer When th…" at bounding box center [711, 216] width 654 height 386
click at [412, 224] on span at bounding box center [417, 229] width 15 height 15
click at [447, 374] on button "Save" at bounding box center [441, 376] width 63 height 26
click at [819, 486] on li "Q & A" at bounding box center [840, 490] width 87 height 62
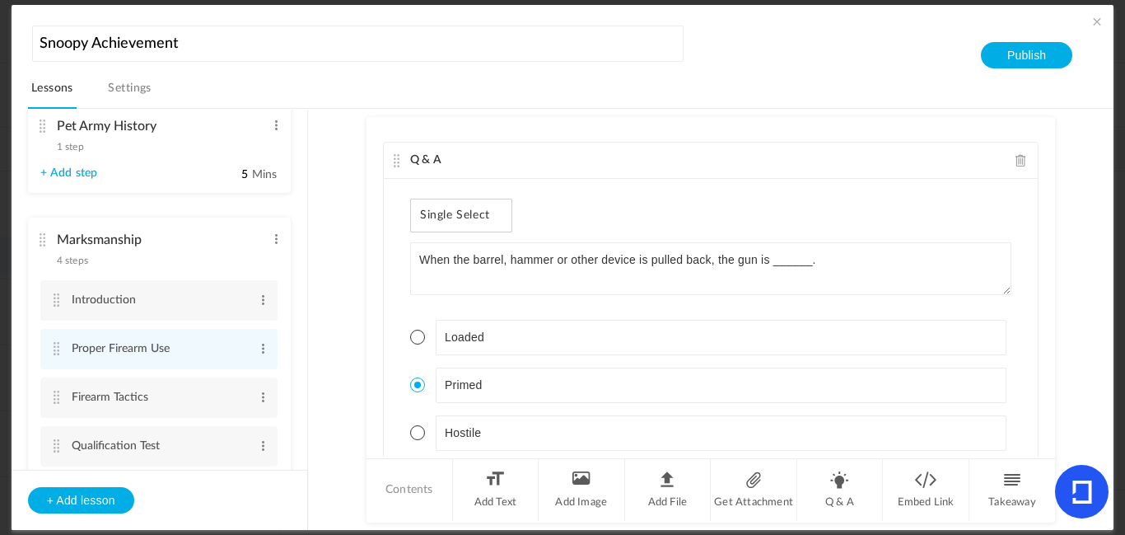
scroll to position [1395, 0]
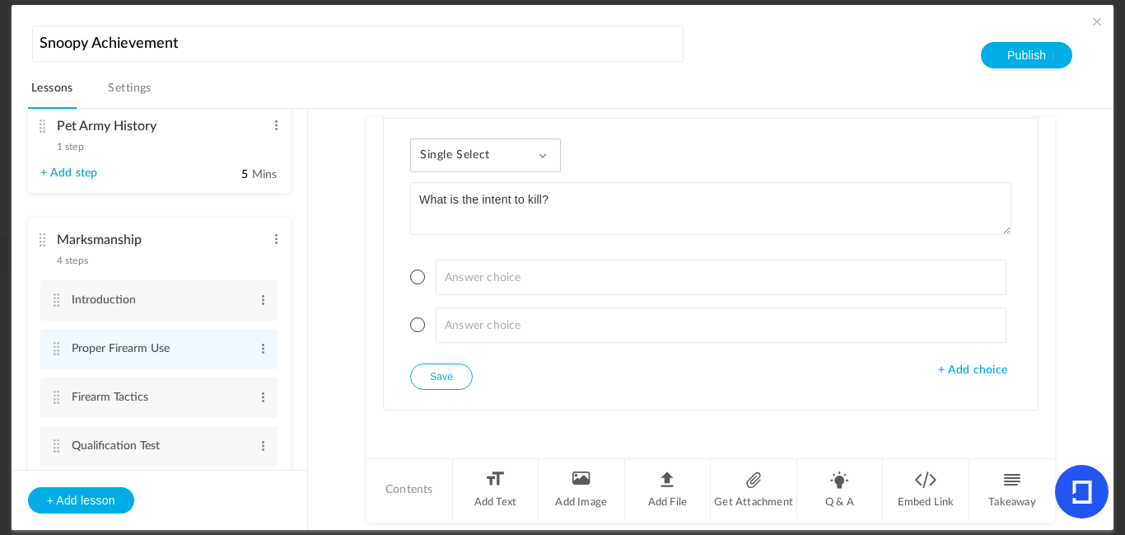
type textarea "What is the intent to kill?"
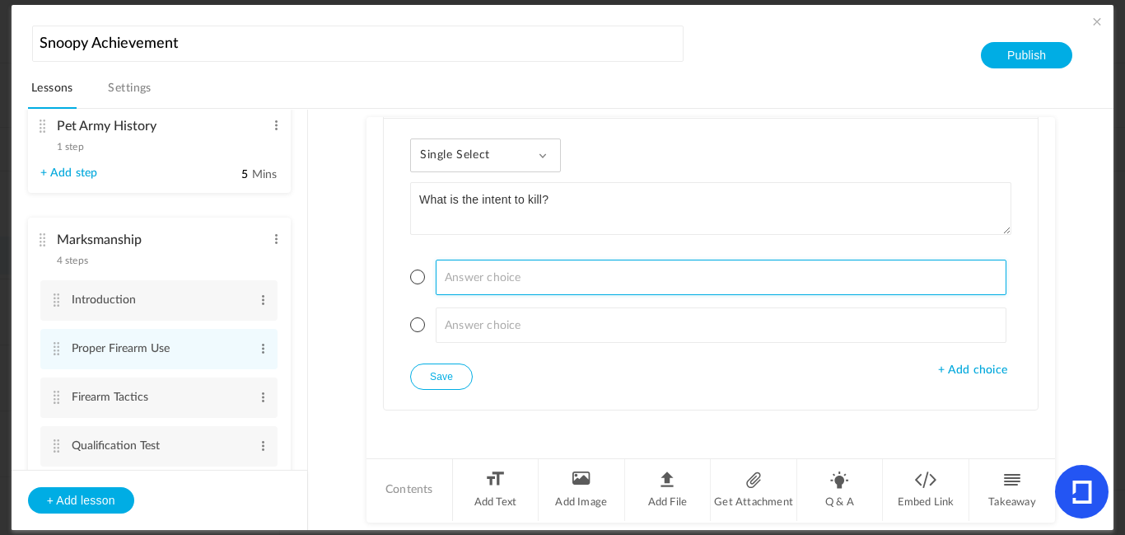
click at [976, 271] on input at bounding box center [722, 277] width 572 height 35
type input "The state in which you are ready to aim and fire the gun."
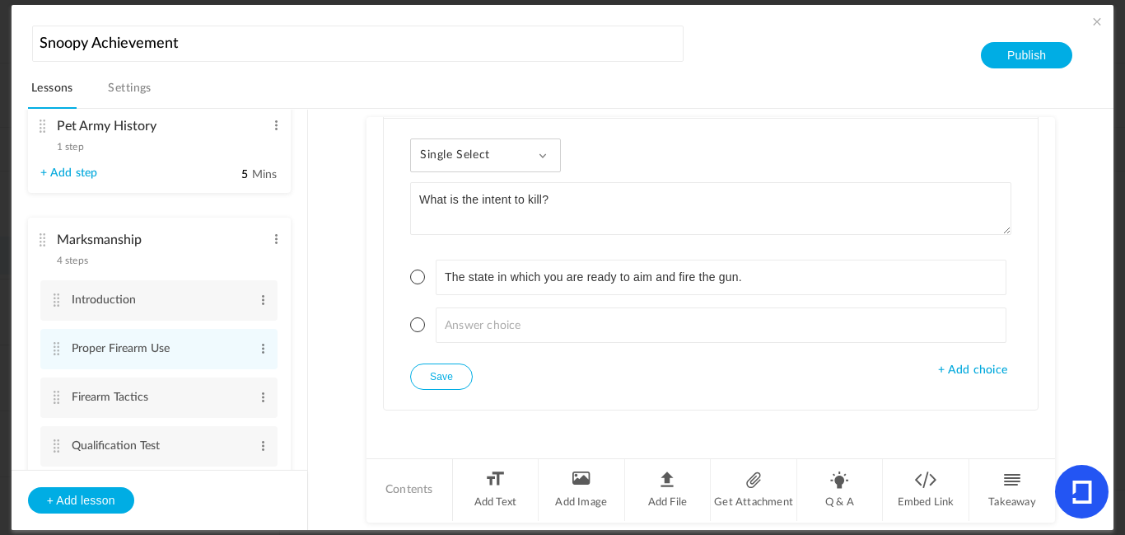
click at [420, 282] on span at bounding box center [417, 276] width 15 height 15
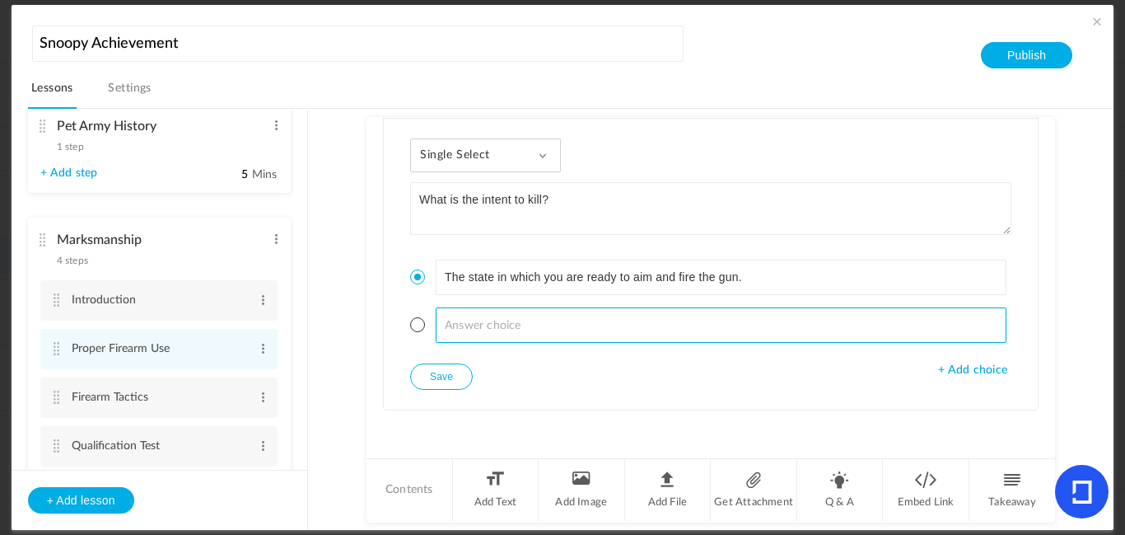
click at [487, 328] on input at bounding box center [722, 324] width 572 height 35
type input "The mindset you have when wanting to eliminate an enemy."
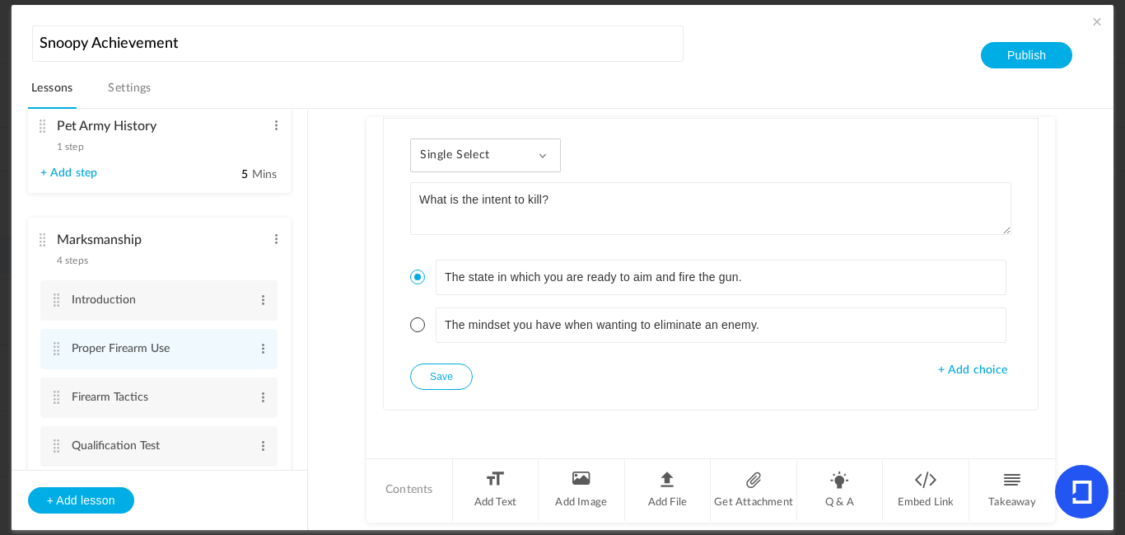
click at [984, 367] on span "+ Add choice" at bounding box center [972, 370] width 69 height 14
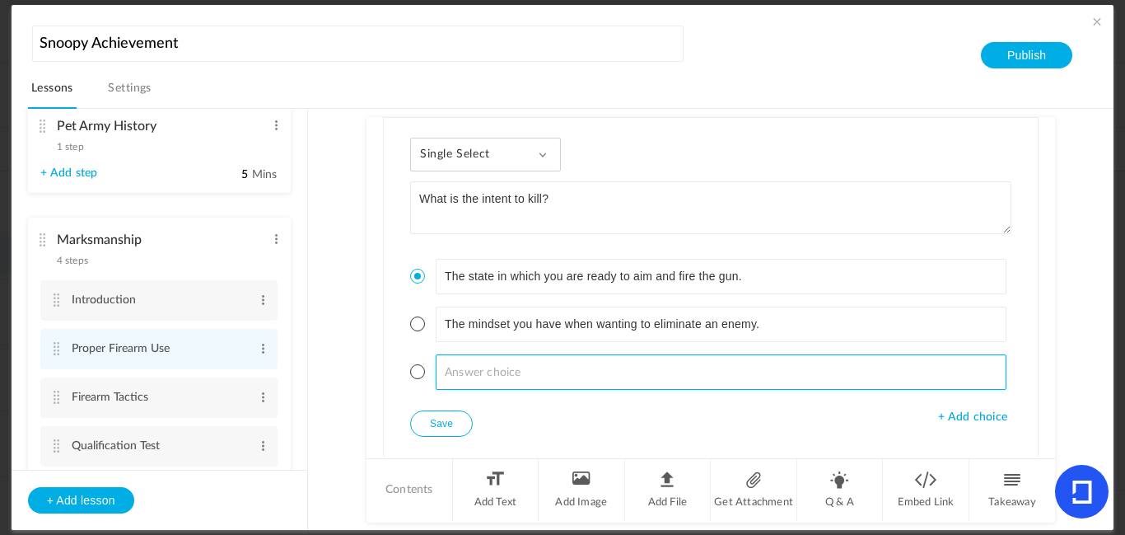
click at [800, 375] on input at bounding box center [722, 371] width 572 height 35
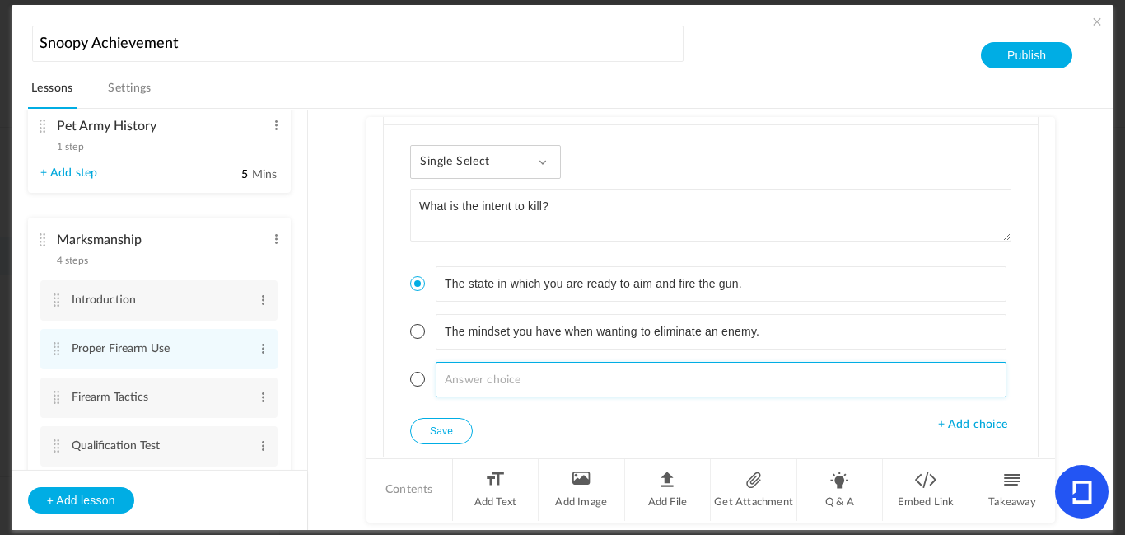
scroll to position [1389, 0]
type input "A silly child story used to get young men and women to join the military."
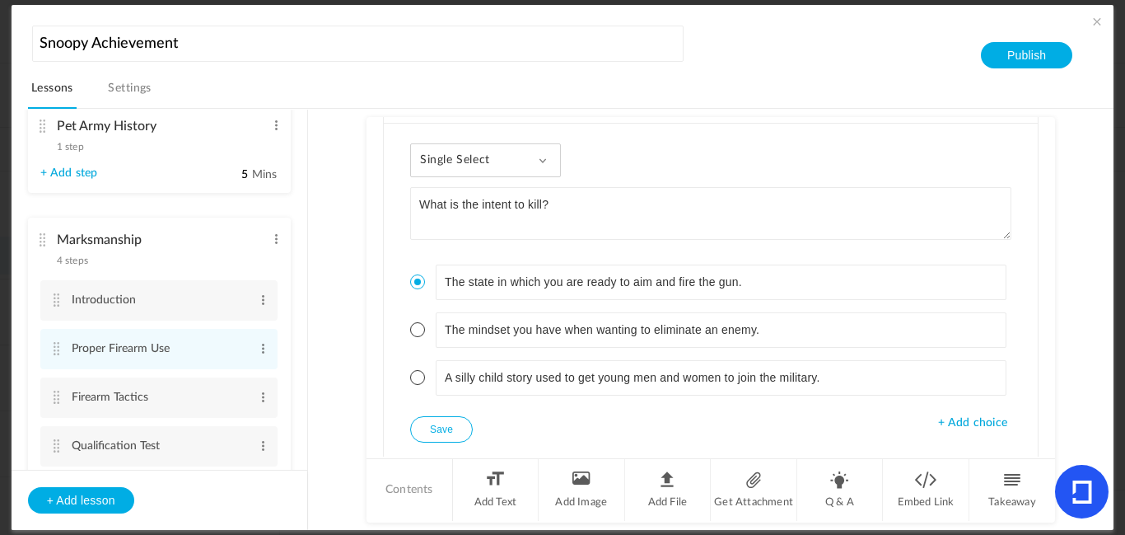
click at [462, 423] on button "Save" at bounding box center [441, 429] width 63 height 26
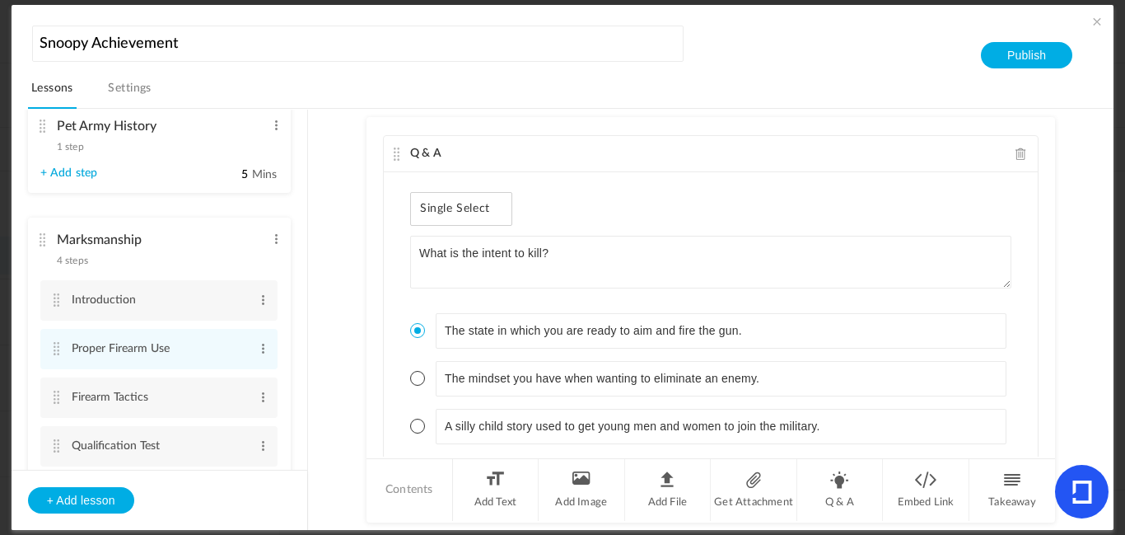
scroll to position [1443, 0]
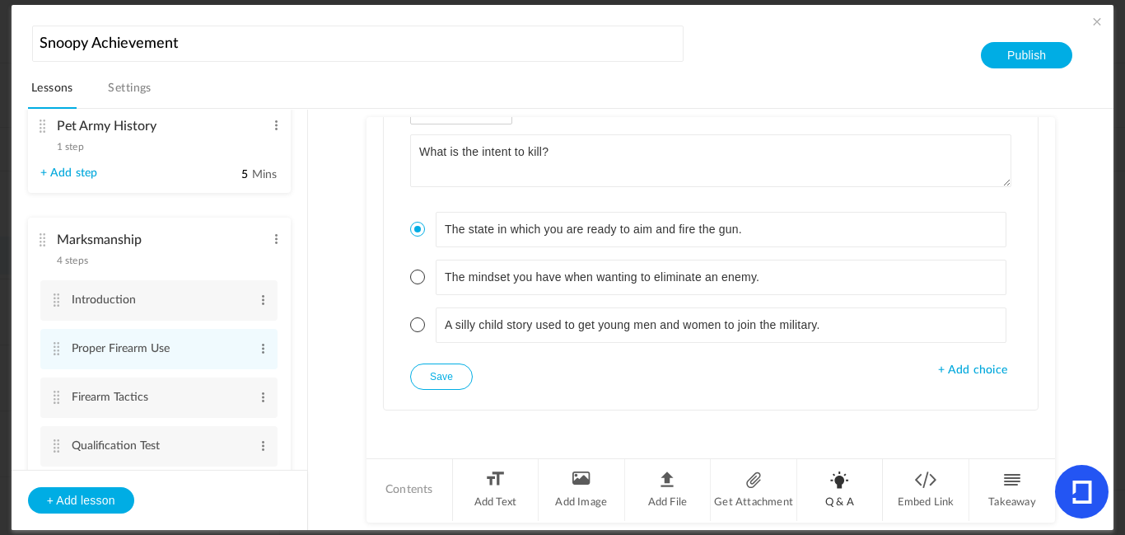
click at [823, 483] on li "Q & A" at bounding box center [840, 490] width 87 height 62
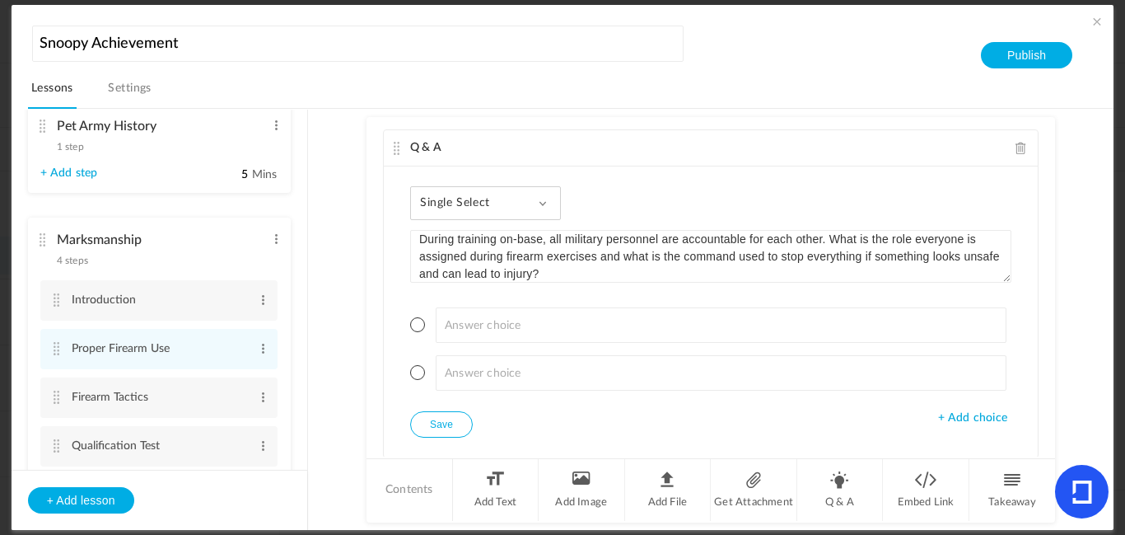
scroll to position [0, 0]
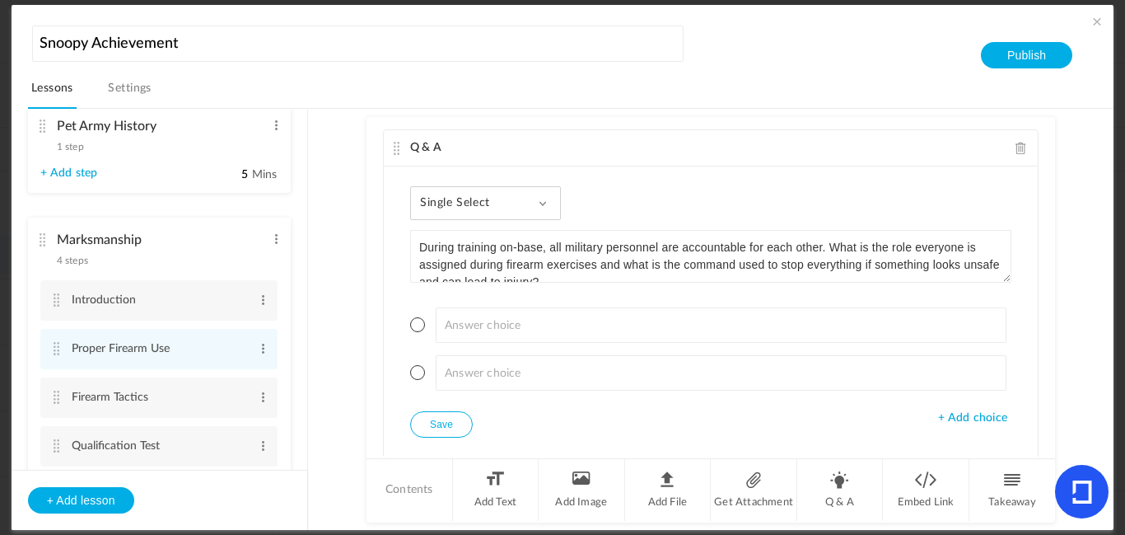
drag, startPoint x: 837, startPoint y: 237, endPoint x: 375, endPoint y: 224, distance: 462.4
click at [375, 224] on div "Text In this part of marksmanship, we will go over the functions of a firearm a…" at bounding box center [711, 286] width 689 height 339
click at [751, 250] on textarea "What is the role everyone is assigned during firearm exercises and what is the …" at bounding box center [710, 256] width 601 height 53
type textarea "What is the role everyone is assigned during firearm exercises on-base and what…"
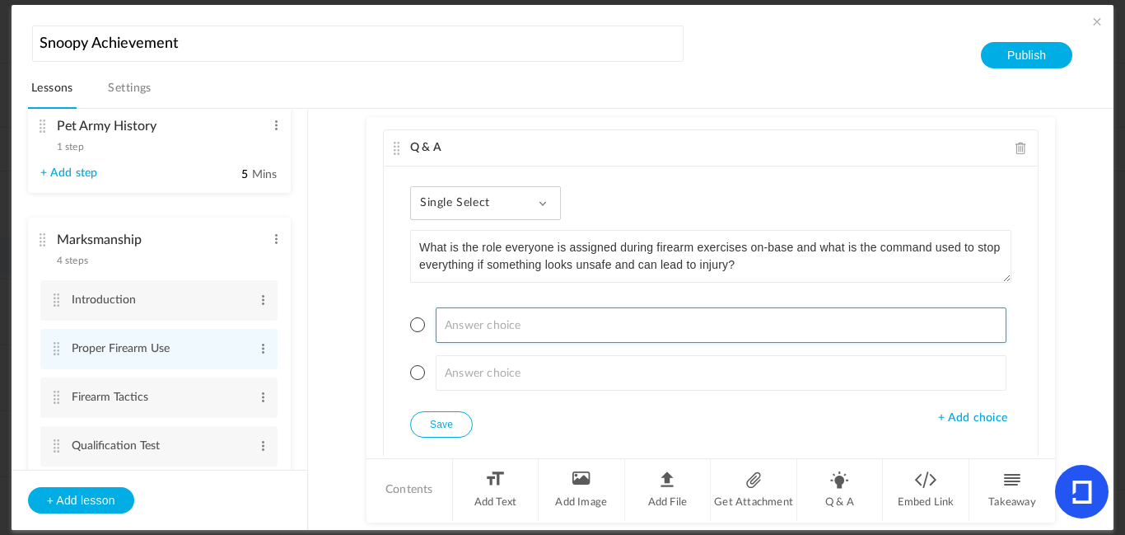
click at [741, 319] on input at bounding box center [722, 324] width 572 height 35
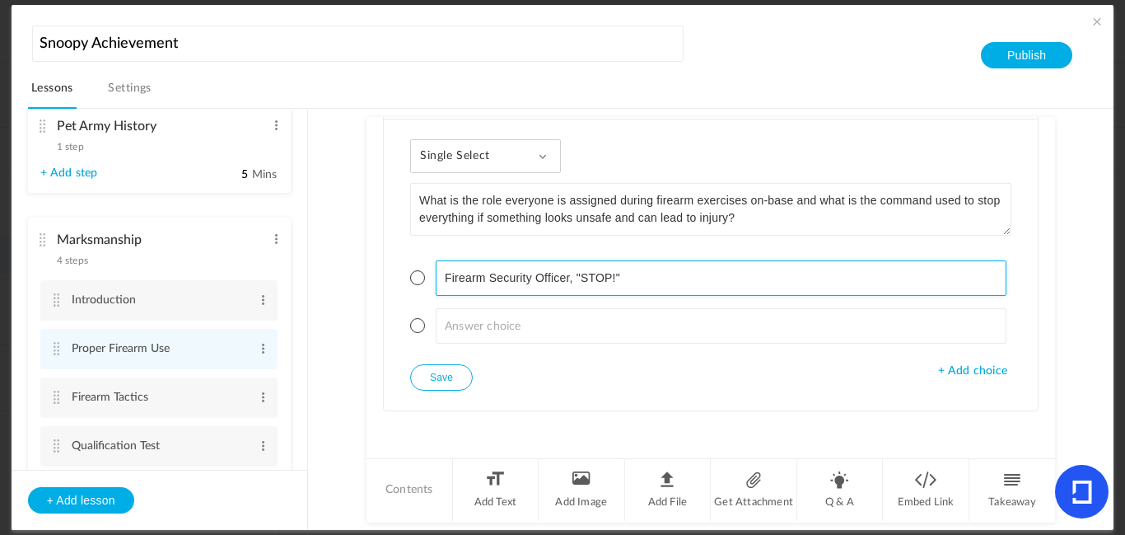
type input "Firearm Security Officer, "STOP!""
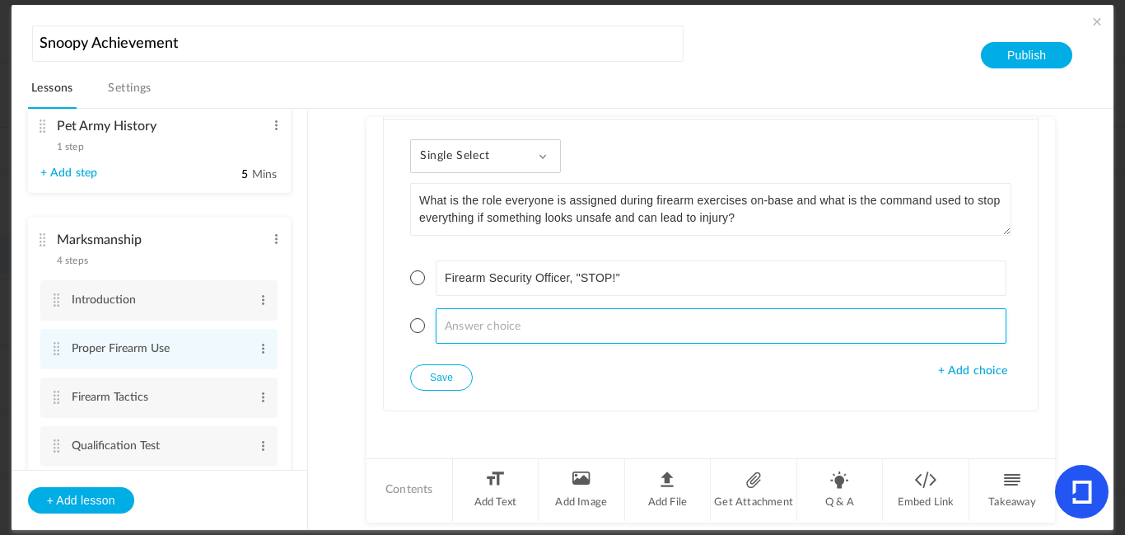
click at [731, 329] on input at bounding box center [722, 325] width 572 height 35
type input "Funny, Selfish Octopus, "TENTACLES!""
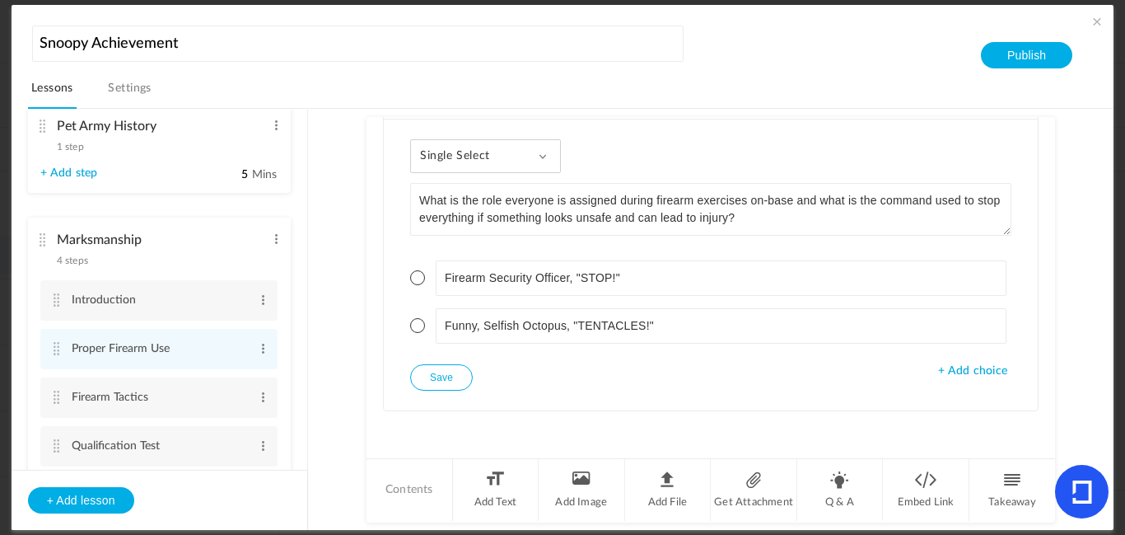
click at [983, 375] on span "+ Add choice" at bounding box center [972, 371] width 69 height 14
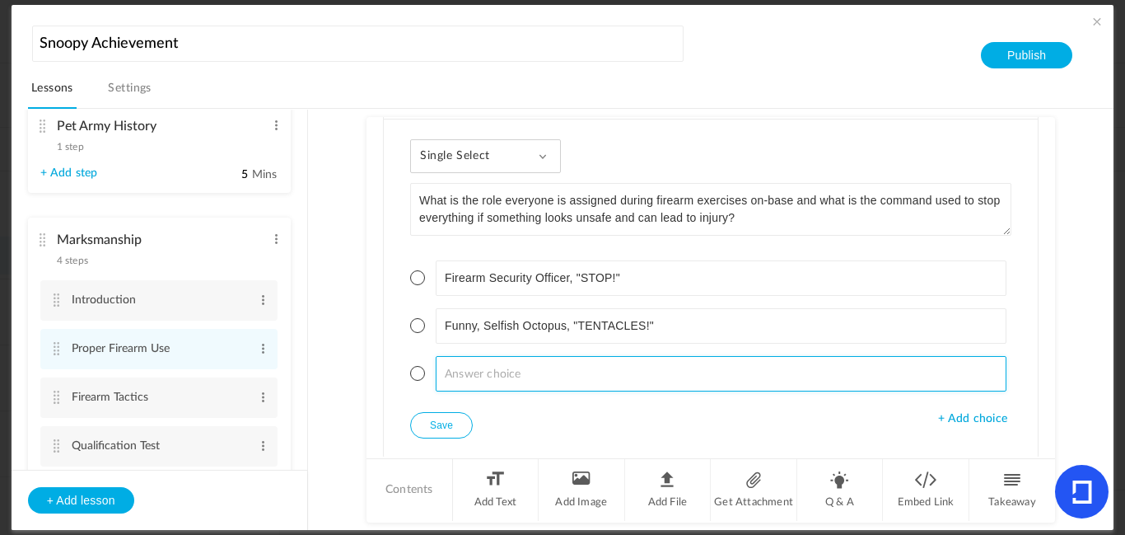
click at [703, 367] on input at bounding box center [722, 373] width 572 height 35
type input "Firearm Safety Officiant, "HOLD YOUR FIRE!""
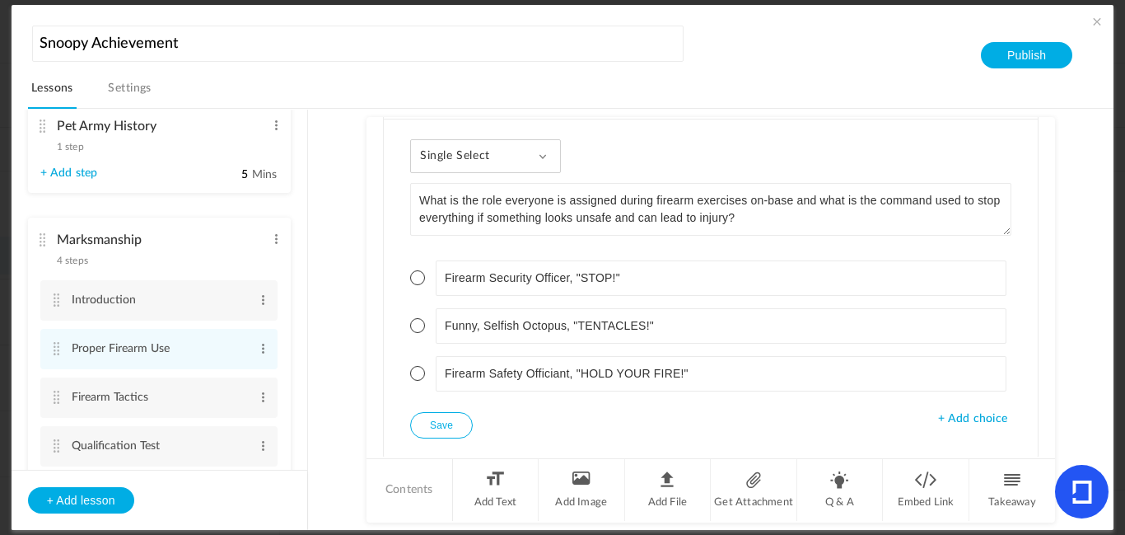
click at [958, 420] on span "+ Add choice" at bounding box center [972, 419] width 69 height 14
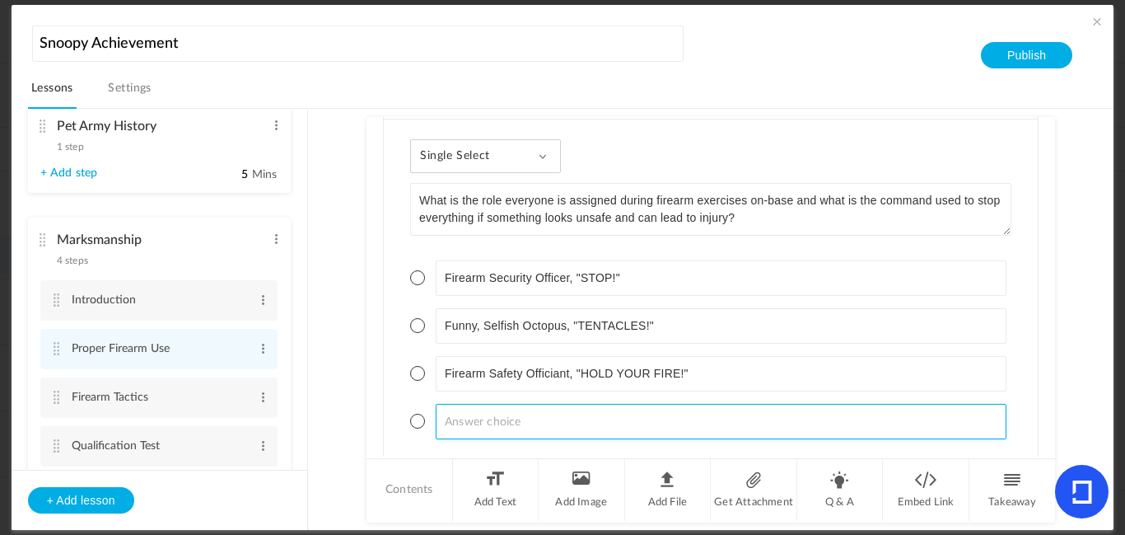
click at [877, 428] on input at bounding box center [722, 421] width 572 height 35
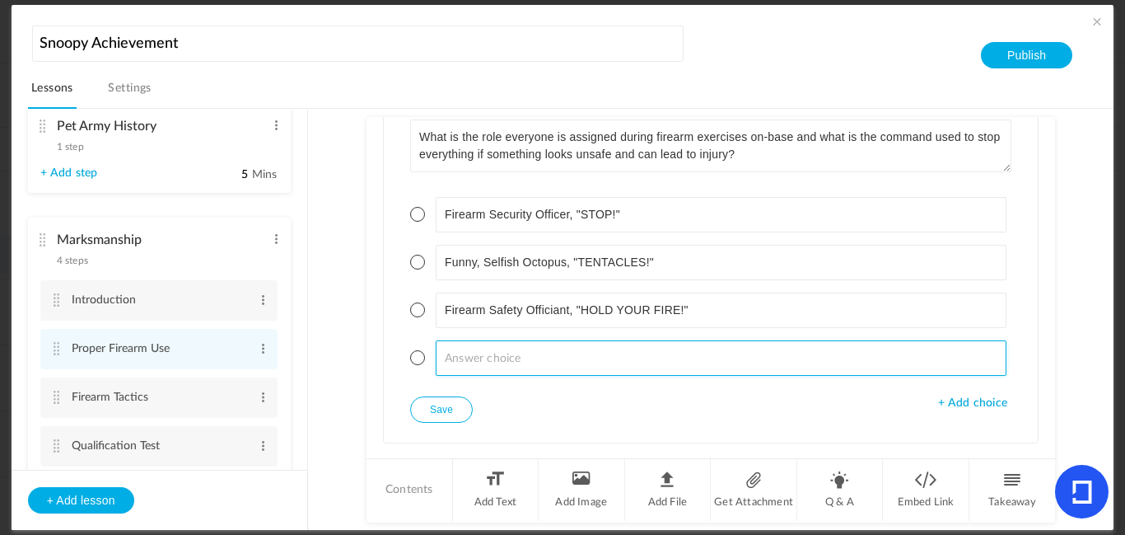
scroll to position [1880, 0]
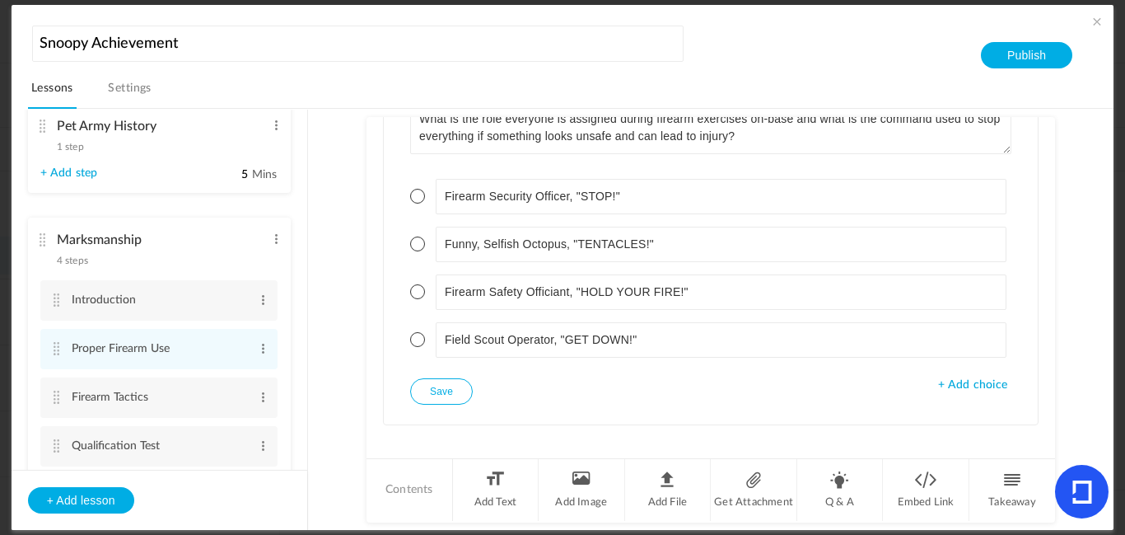
click at [883, 415] on div "Single Select Single Select Multi Select True or False Paragraph Answer What is…" at bounding box center [711, 231] width 654 height 386
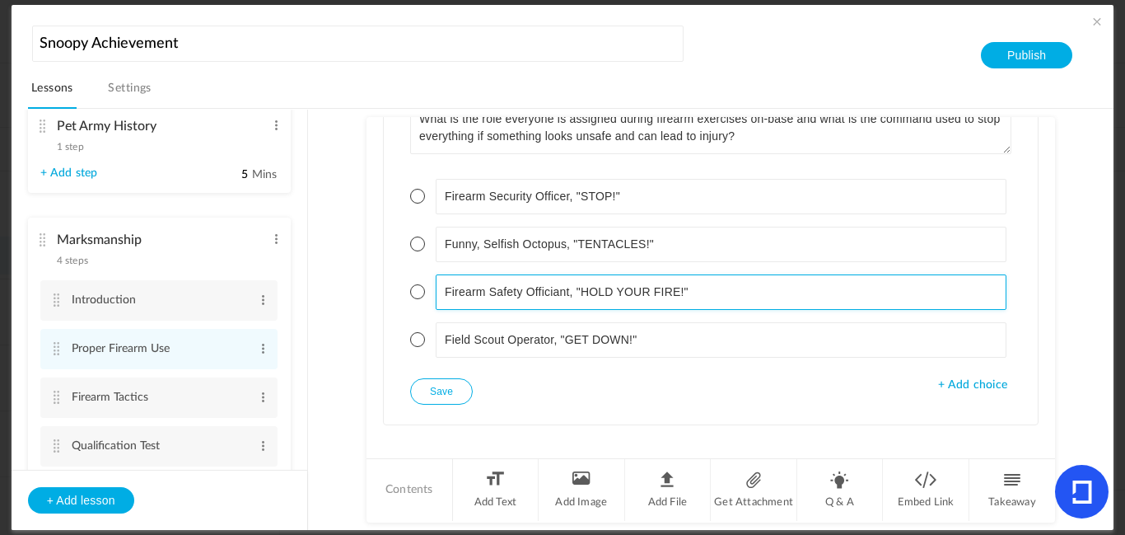
drag, startPoint x: 748, startPoint y: 296, endPoint x: 377, endPoint y: 268, distance: 371.8
click at [377, 268] on div "Text In this part of marksmanship, we will go over the functions of a firearm a…" at bounding box center [711, 286] width 689 height 339
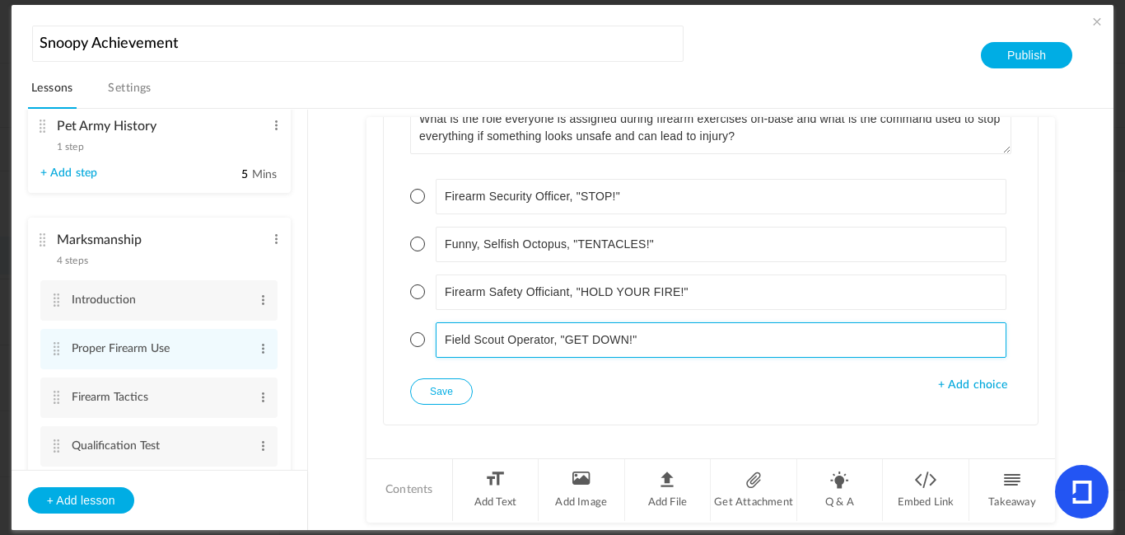
drag, startPoint x: 665, startPoint y: 344, endPoint x: 424, endPoint y: 348, distance: 240.6
click at [424, 348] on li "Field Scout Operator, "GET DOWN!"" at bounding box center [710, 339] width 601 height 35
paste input "rearm Safety Officiant, "HOLD YOUR FIRE"
type input "Firearm Safety Officiant, "HOLD YOUR FIRE!""
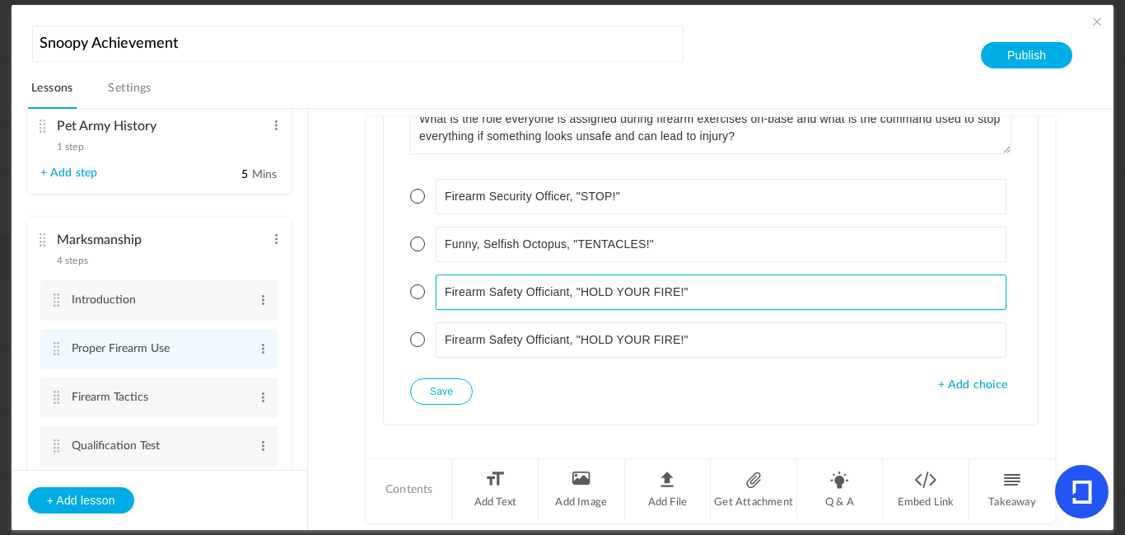
drag, startPoint x: 738, startPoint y: 291, endPoint x: 314, endPoint y: 293, distance: 424.3
click at [314, 293] on section "Introduction 1 step Edit Delete Overview Edit Delete + Add step 0" at bounding box center [571, 319] width 1047 height 421
drag, startPoint x: 761, startPoint y: 294, endPoint x: 448, endPoint y: 282, distance: 313.3
click at [448, 282] on input "Firearm Safety Officiant, "HOLD YOUR FIRE!"" at bounding box center [722, 291] width 572 height 35
type input "Field Scout Operator, "GET DOWN!""
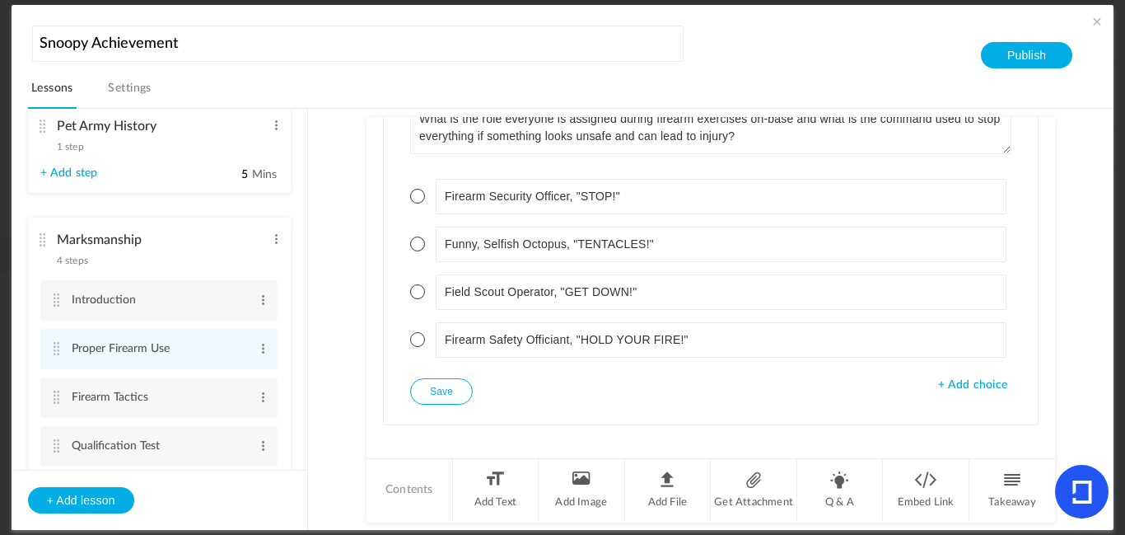
click at [423, 342] on li "Firearm Safety Officiant, "HOLD YOUR FIRE!"" at bounding box center [710, 339] width 601 height 35
click at [420, 343] on span at bounding box center [417, 339] width 15 height 15
click at [443, 394] on button "Save" at bounding box center [441, 391] width 63 height 26
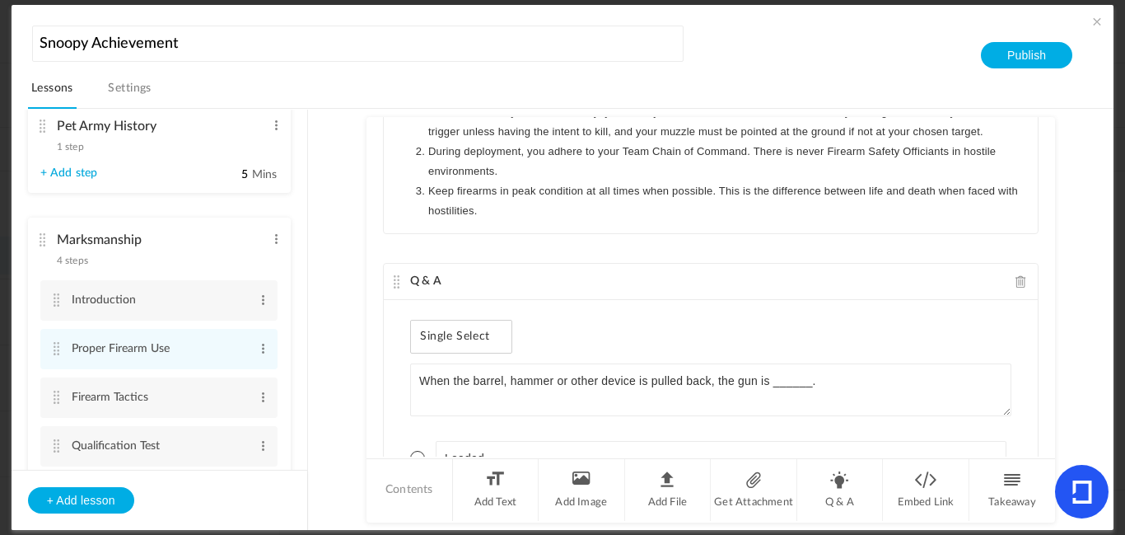
scroll to position [744, 0]
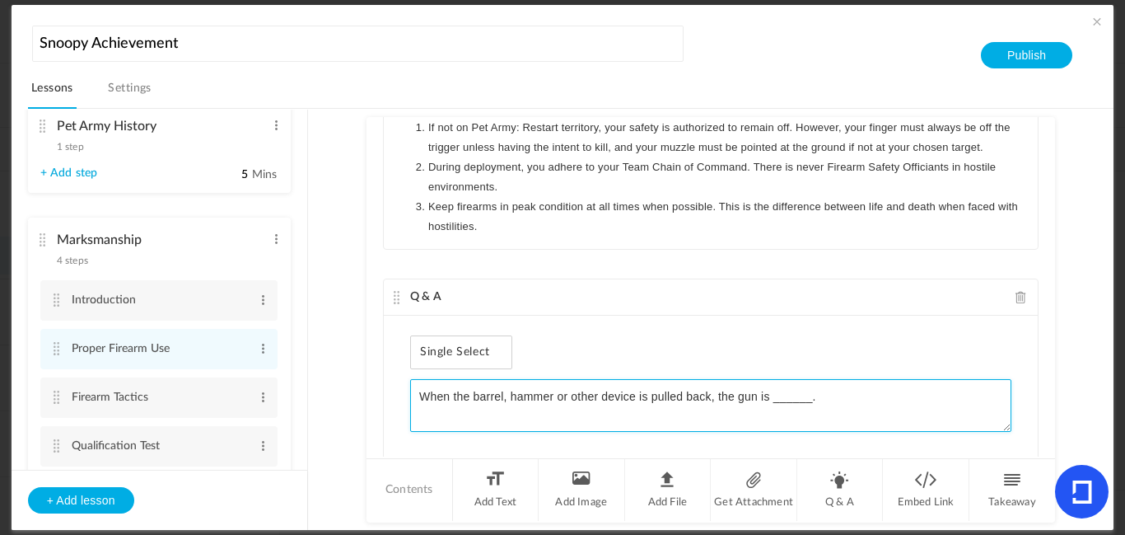
click at [416, 395] on textarea "When the barrel, hammer or other device is pulled back, the gun is ______." at bounding box center [710, 405] width 601 height 53
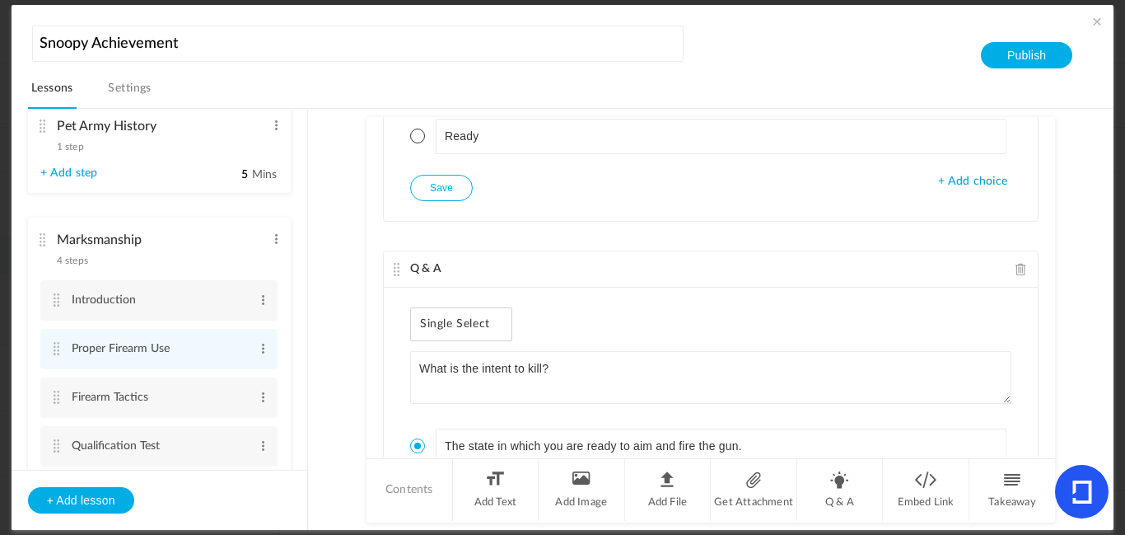
scroll to position [1228, 0]
type textarea "Answer the following question correctly: When the barrel, hammer or other devic…"
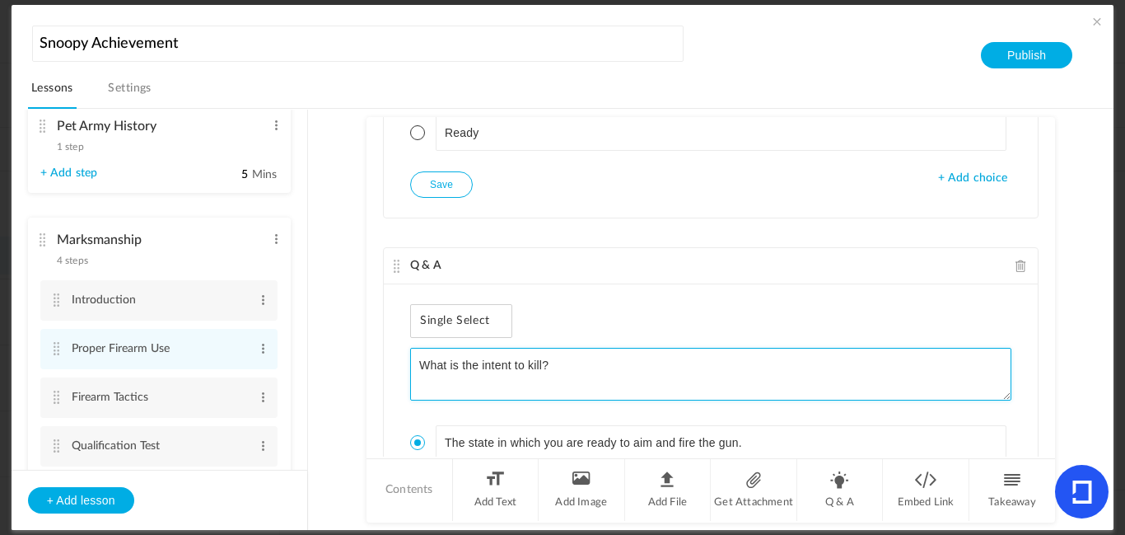
click at [417, 356] on textarea "What is the intent to kill?" at bounding box center [710, 374] width 601 height 53
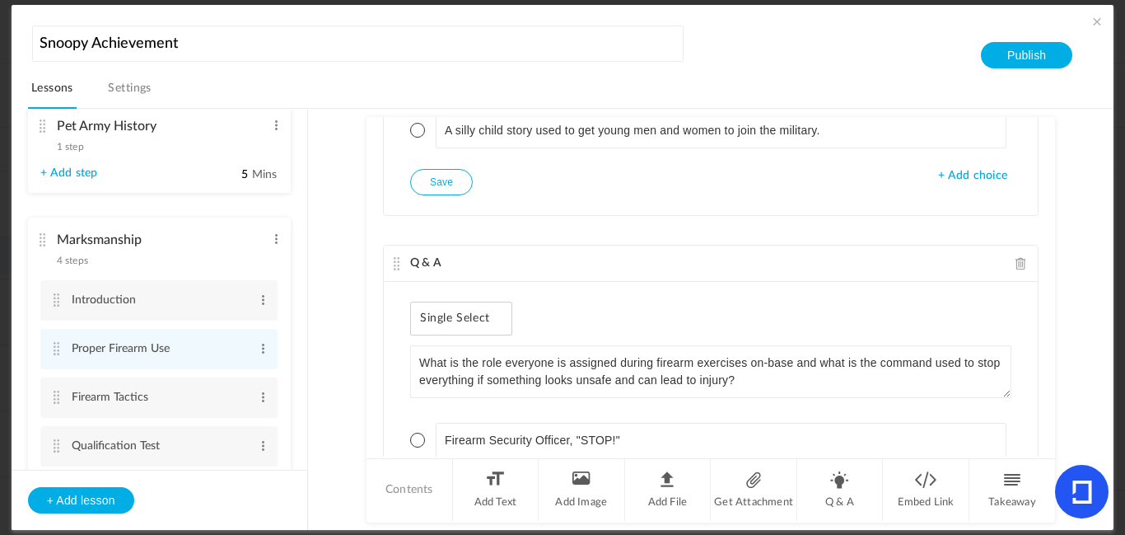
scroll to position [1644, 0]
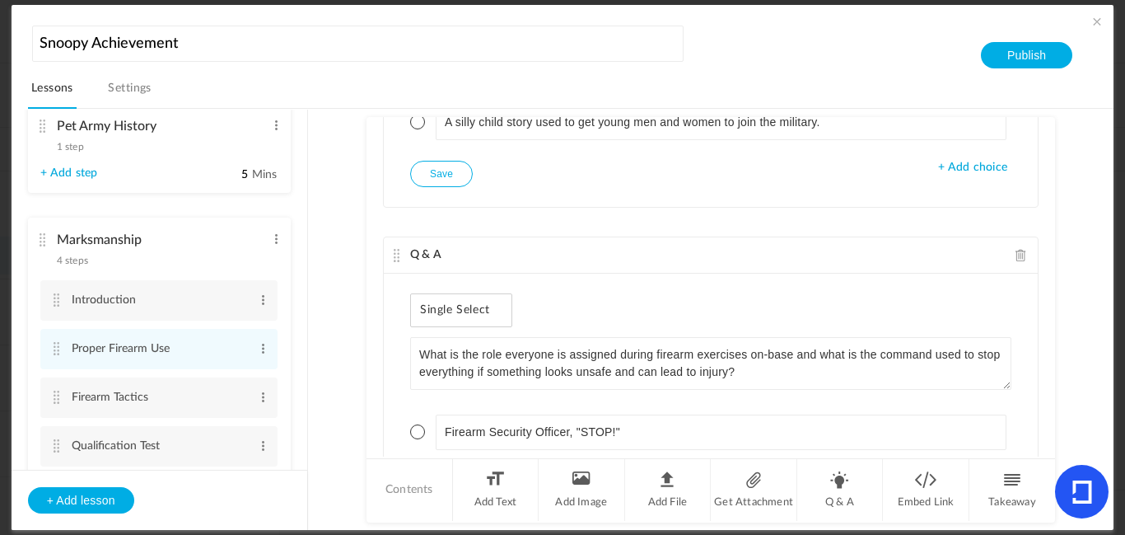
type textarea "Answer the following question correctly: What is the intent to kill?"
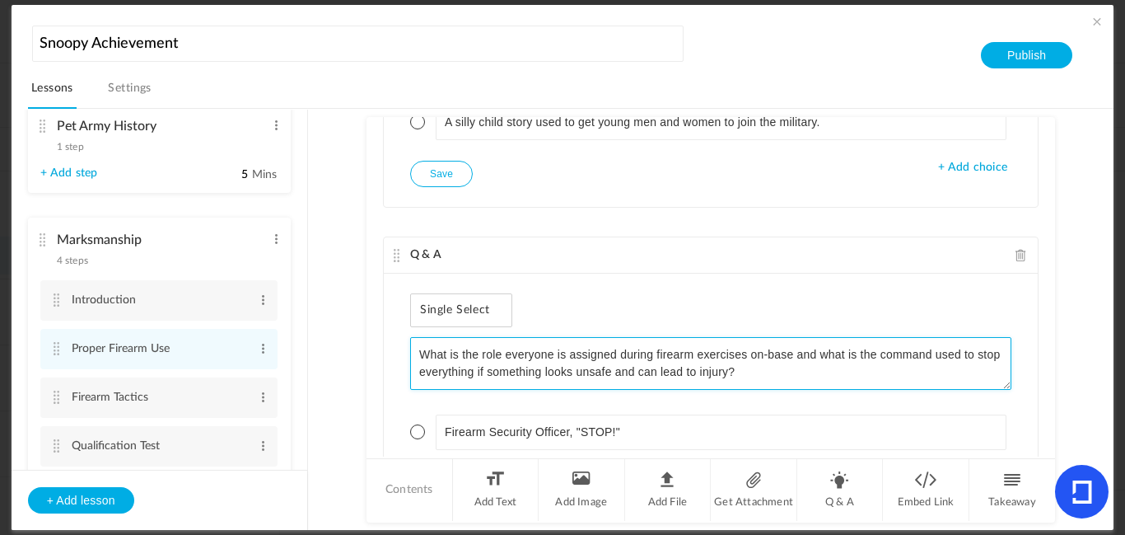
click at [416, 357] on textarea "What is the role everyone is assigned during firearm exercises on-base and what…" at bounding box center [710, 363] width 601 height 53
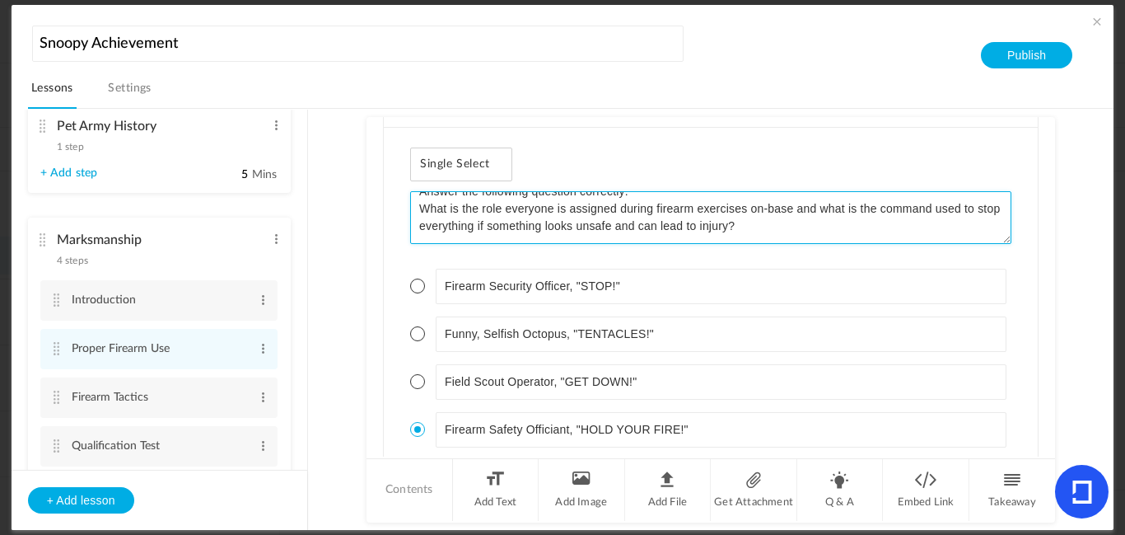
scroll to position [1897, 0]
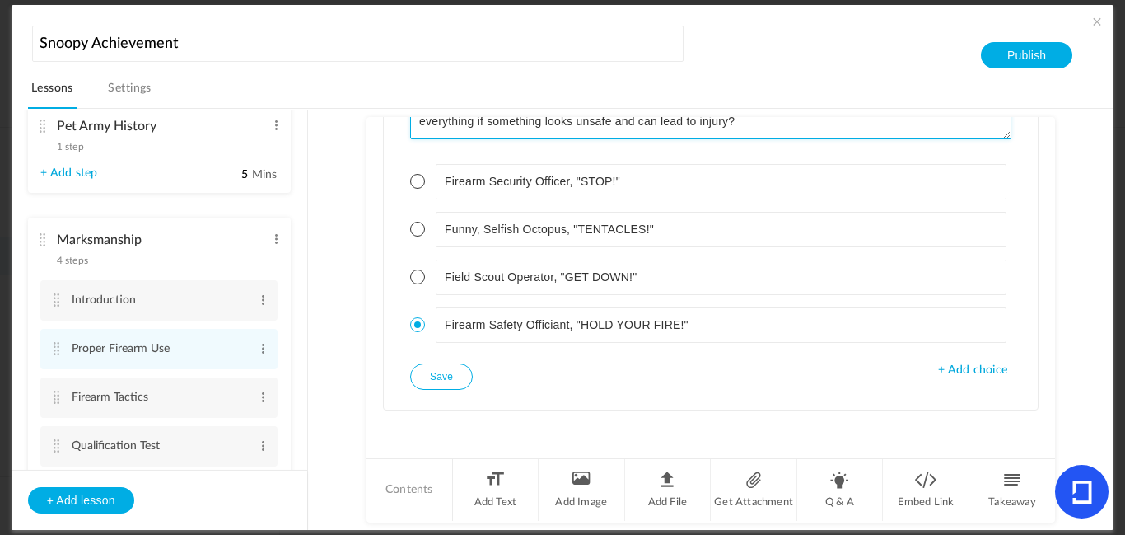
type textarea "Answer the following question correctly: What is the role everyone is assigned …"
click at [429, 383] on button "Save" at bounding box center [441, 376] width 63 height 26
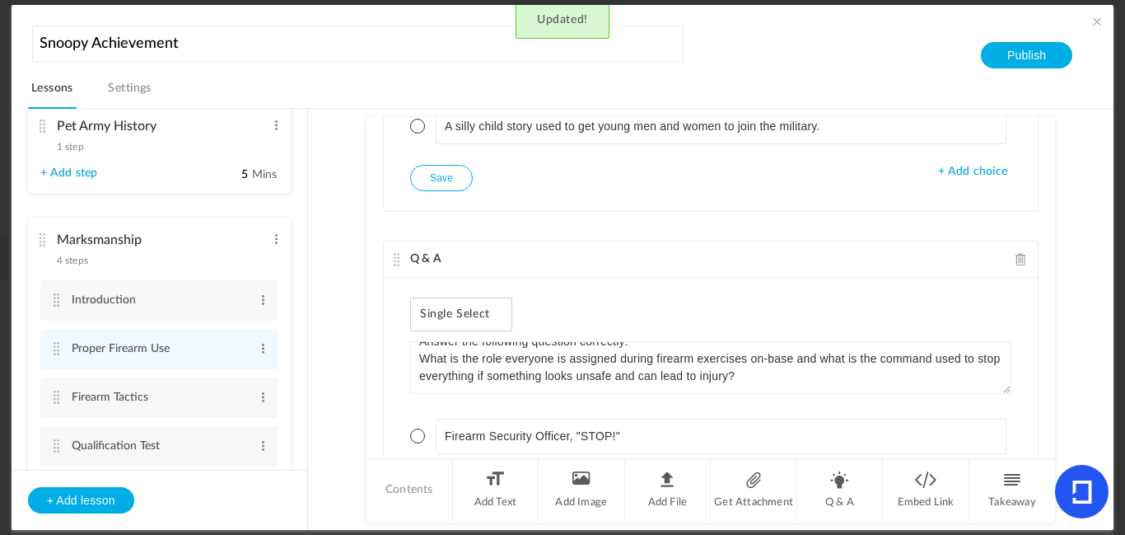
scroll to position [1611, 0]
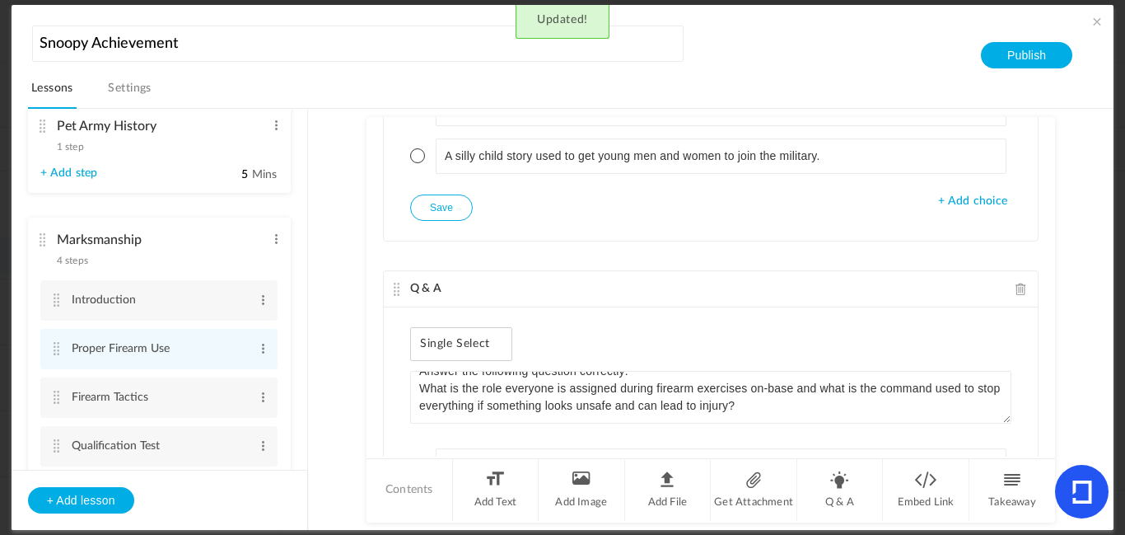
click at [425, 205] on button "Save" at bounding box center [441, 207] width 63 height 26
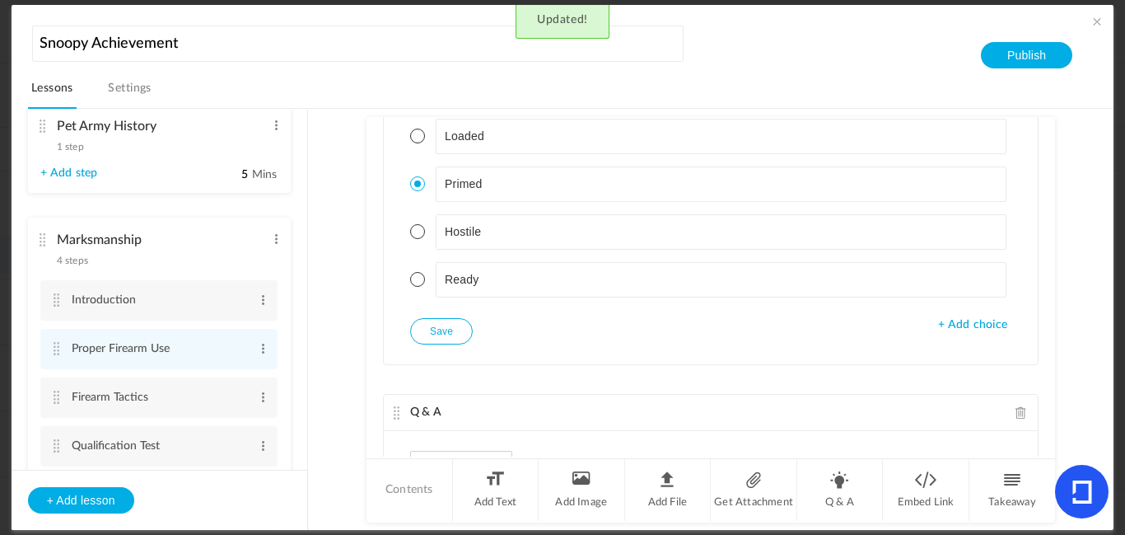
scroll to position [1053, 0]
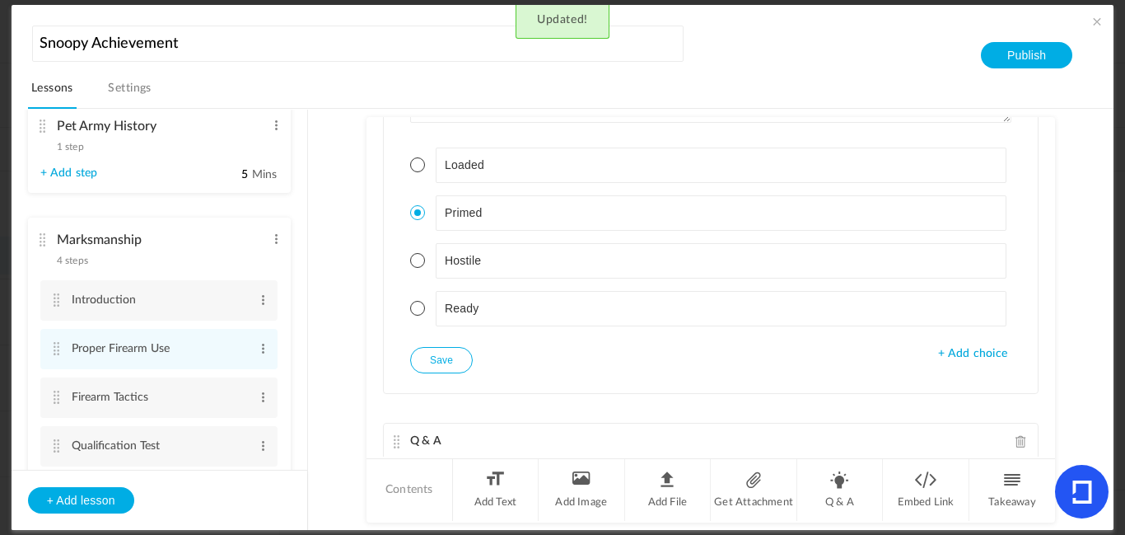
click at [448, 348] on button "Save" at bounding box center [441, 360] width 63 height 26
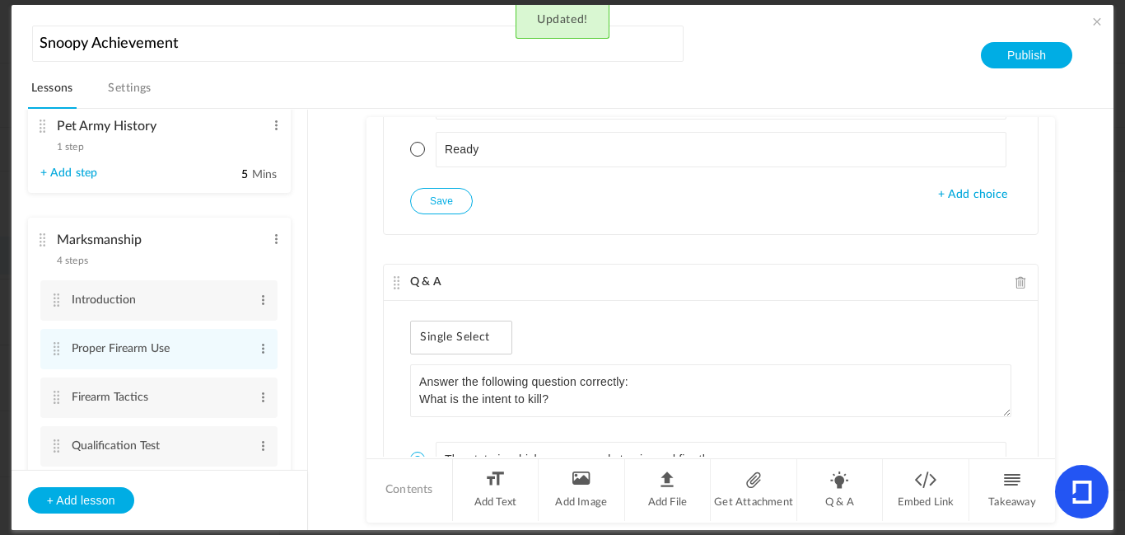
scroll to position [1897, 0]
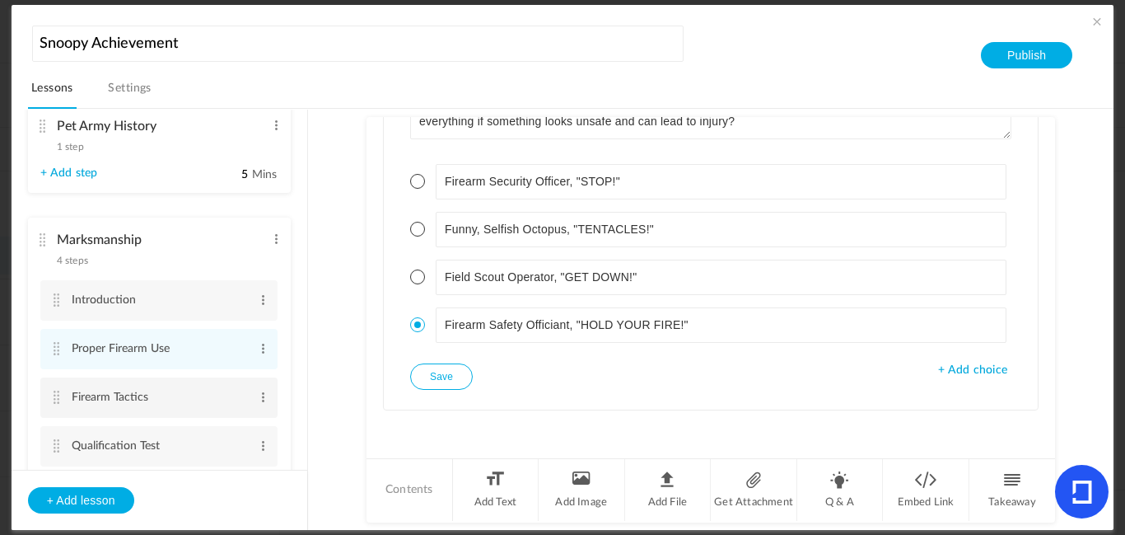
click at [59, 391] on cite at bounding box center [57, 397] width 12 height 13
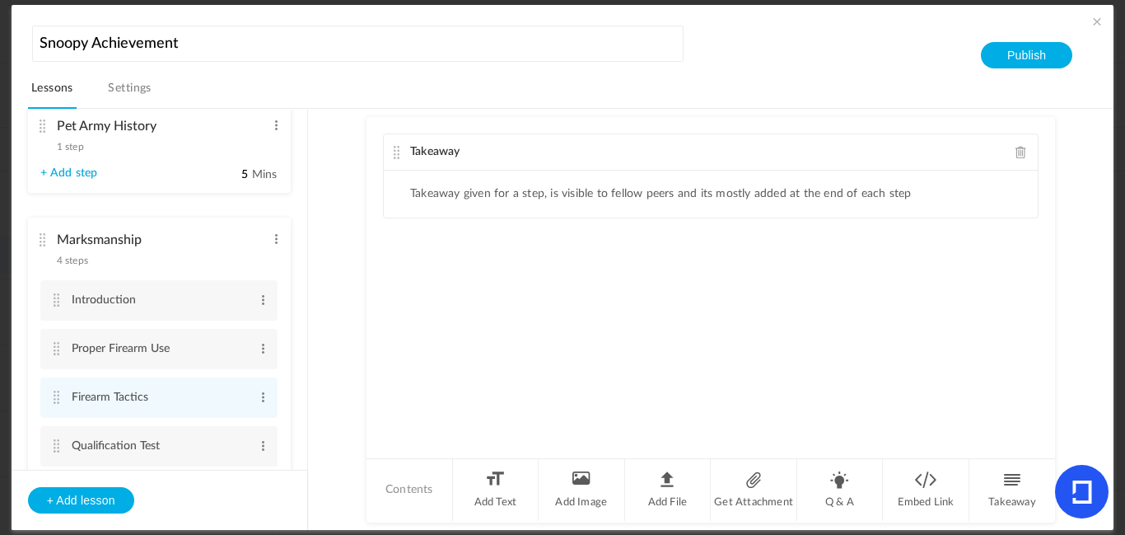
click at [1017, 147] on span at bounding box center [1022, 152] width 12 height 12
click at [55, 299] on cite at bounding box center [57, 299] width 12 height 13
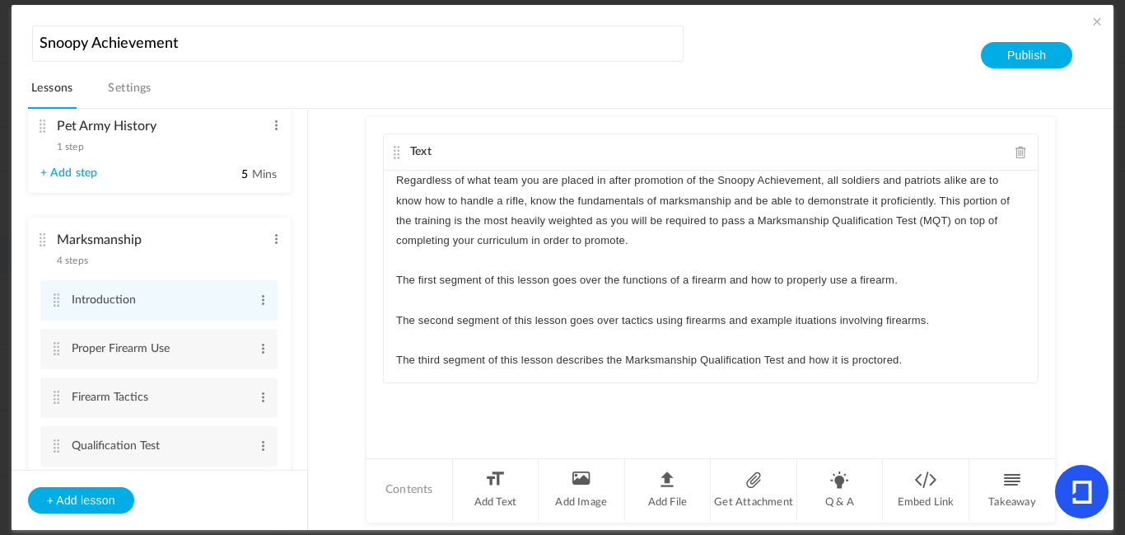
click at [797, 322] on p "The second segment of this lesson goes over tactics using firearms and example …" at bounding box center [710, 321] width 629 height 20
click at [811, 395] on div "Text Regardless of what team you are placed in after promotion of the Snoopy Ac…" at bounding box center [711, 286] width 689 height 339
click at [1089, 28] on span at bounding box center [1097, 21] width 16 height 16
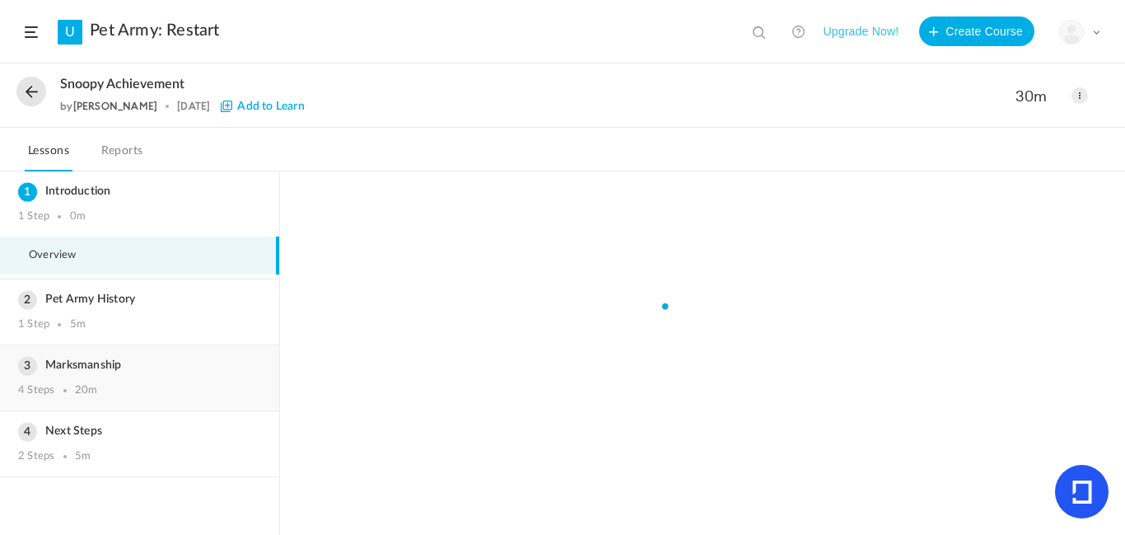
click at [30, 389] on div "4 Steps" at bounding box center [36, 390] width 36 height 13
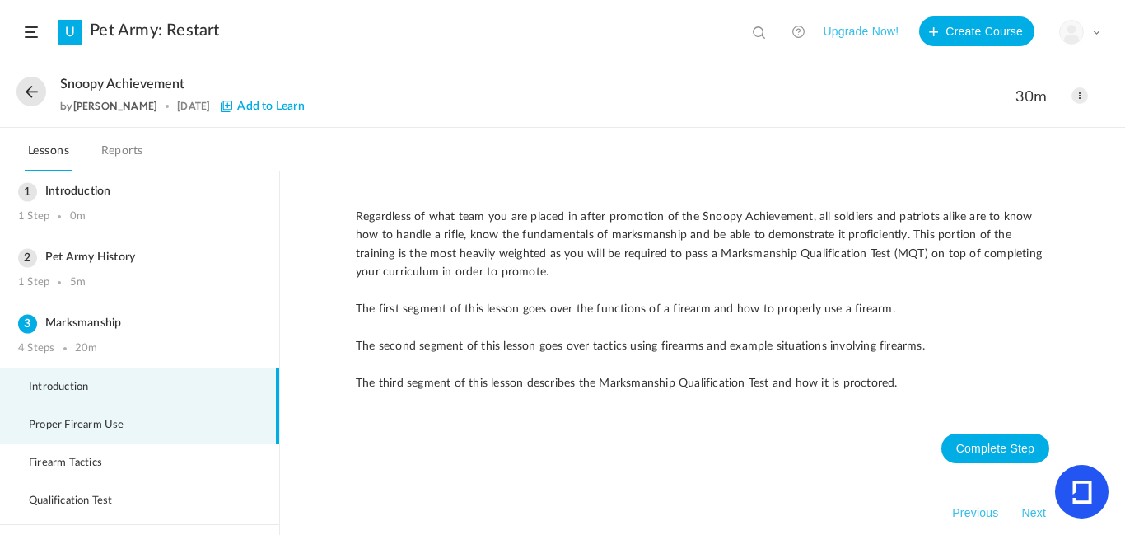
click at [82, 417] on li "Proper Firearm Use" at bounding box center [139, 425] width 279 height 38
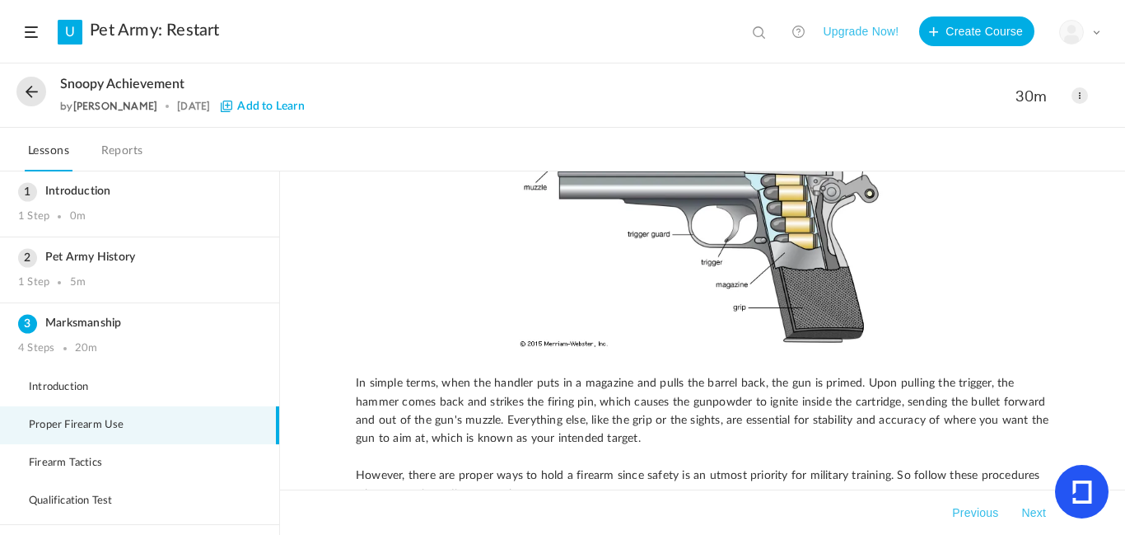
scroll to position [186, 0]
click at [1083, 98] on span at bounding box center [1080, 95] width 16 height 16
click at [1061, 126] on link "Edit" at bounding box center [1010, 132] width 155 height 30
